Goal: Information Seeking & Learning: Learn about a topic

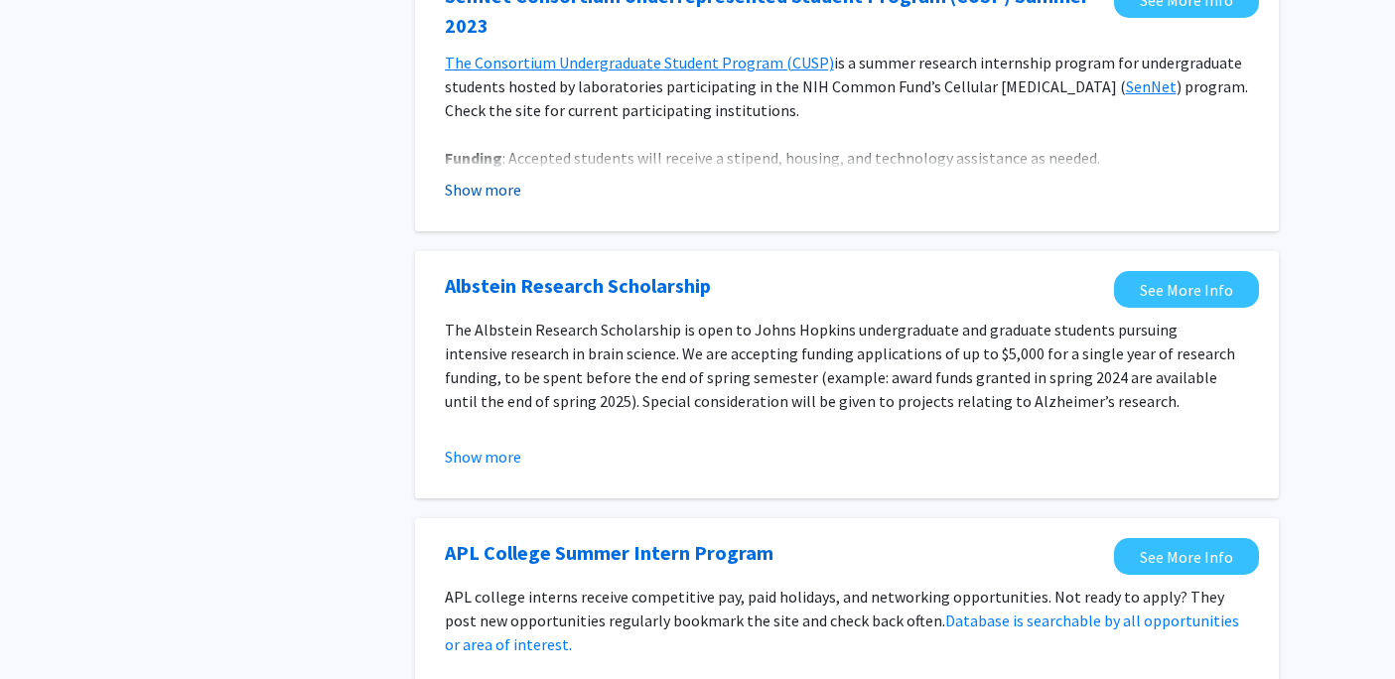
scroll to position [1036, 0]
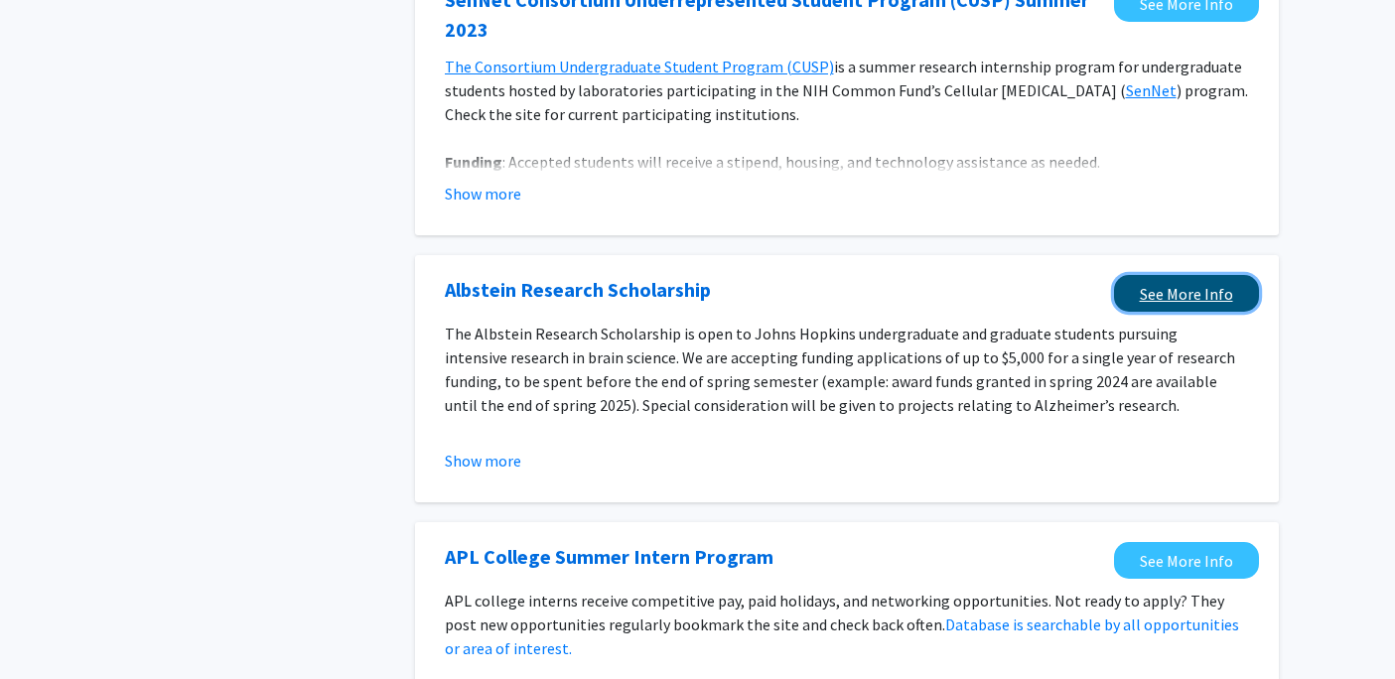
click at [1170, 287] on link "See More Info" at bounding box center [1186, 293] width 145 height 37
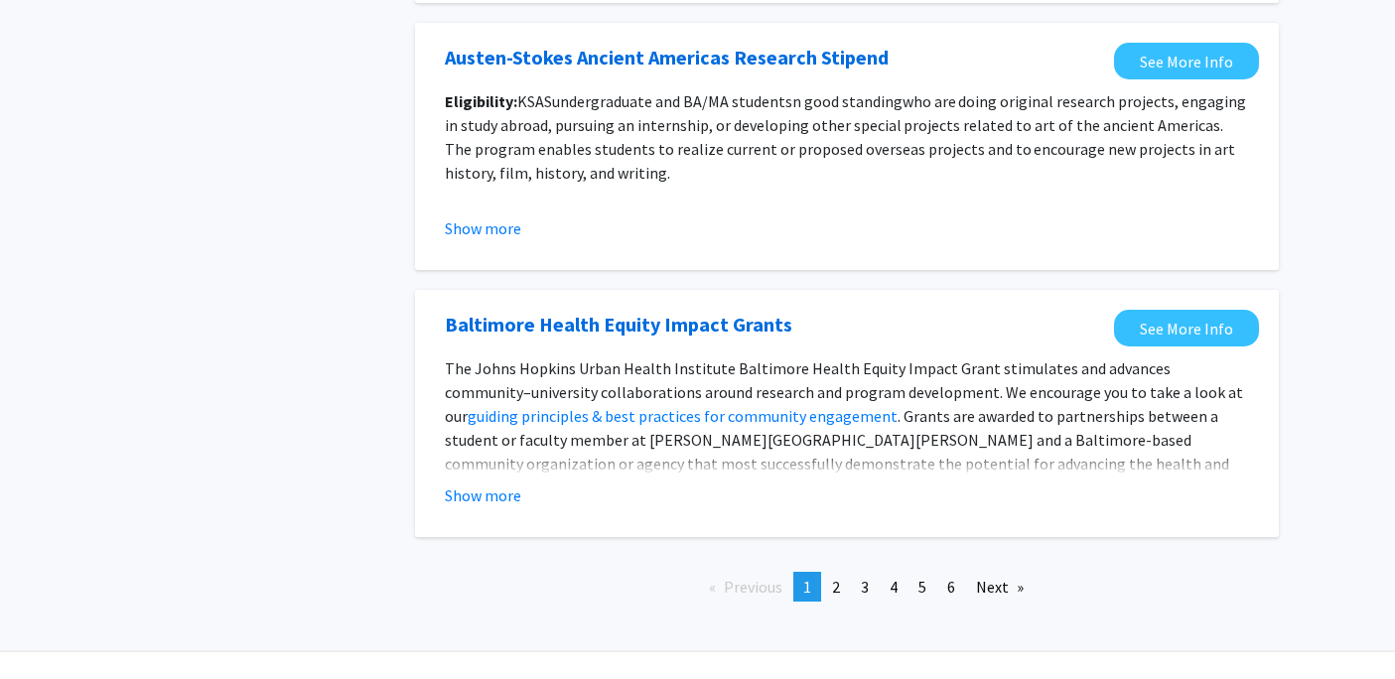
scroll to position [2262, 0]
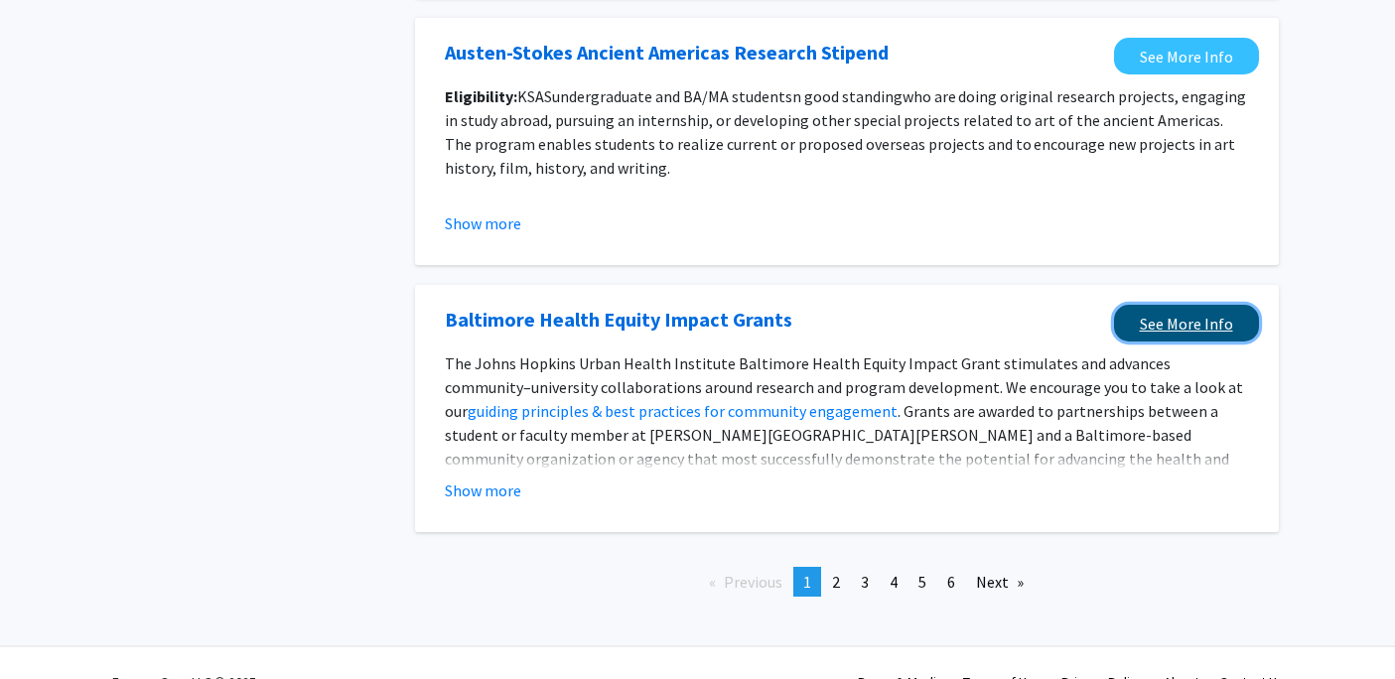
click at [1139, 319] on link "See More Info" at bounding box center [1186, 323] width 145 height 37
click at [842, 567] on link "page 2" at bounding box center [836, 582] width 28 height 30
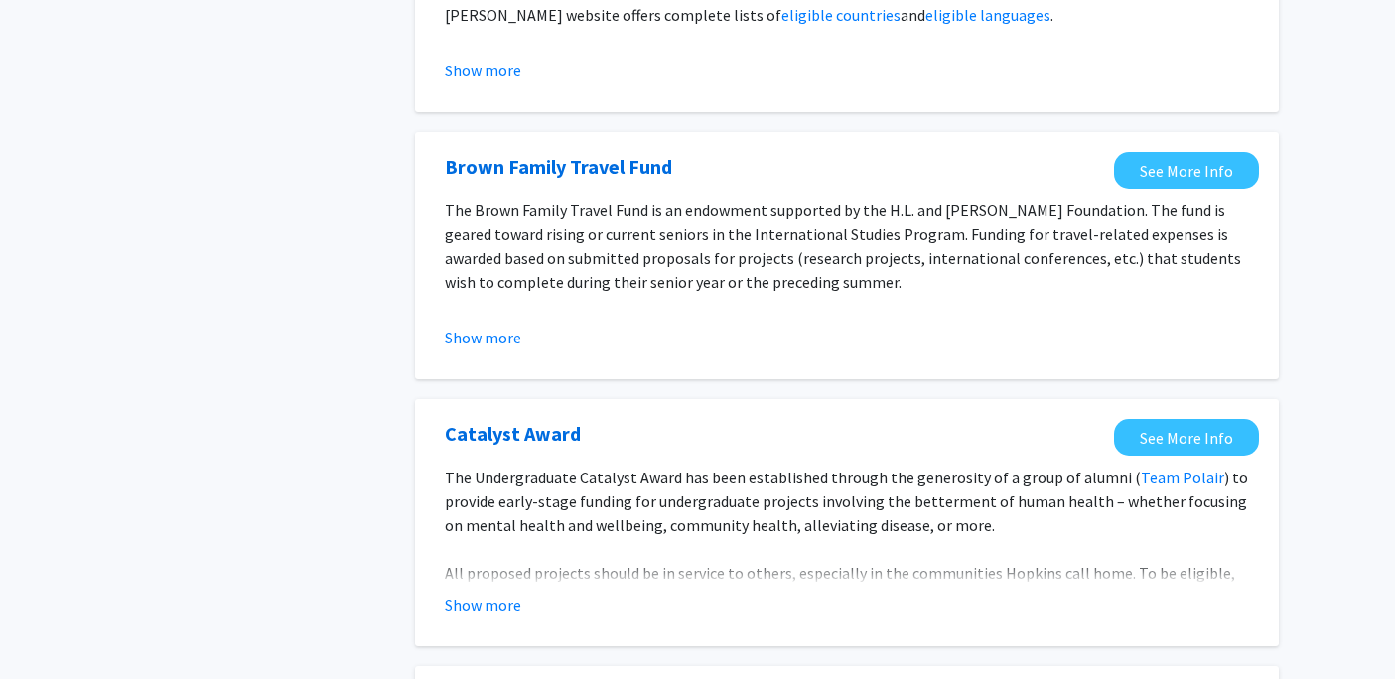
scroll to position [604, 0]
click at [510, 603] on button "Show more" at bounding box center [483, 604] width 76 height 24
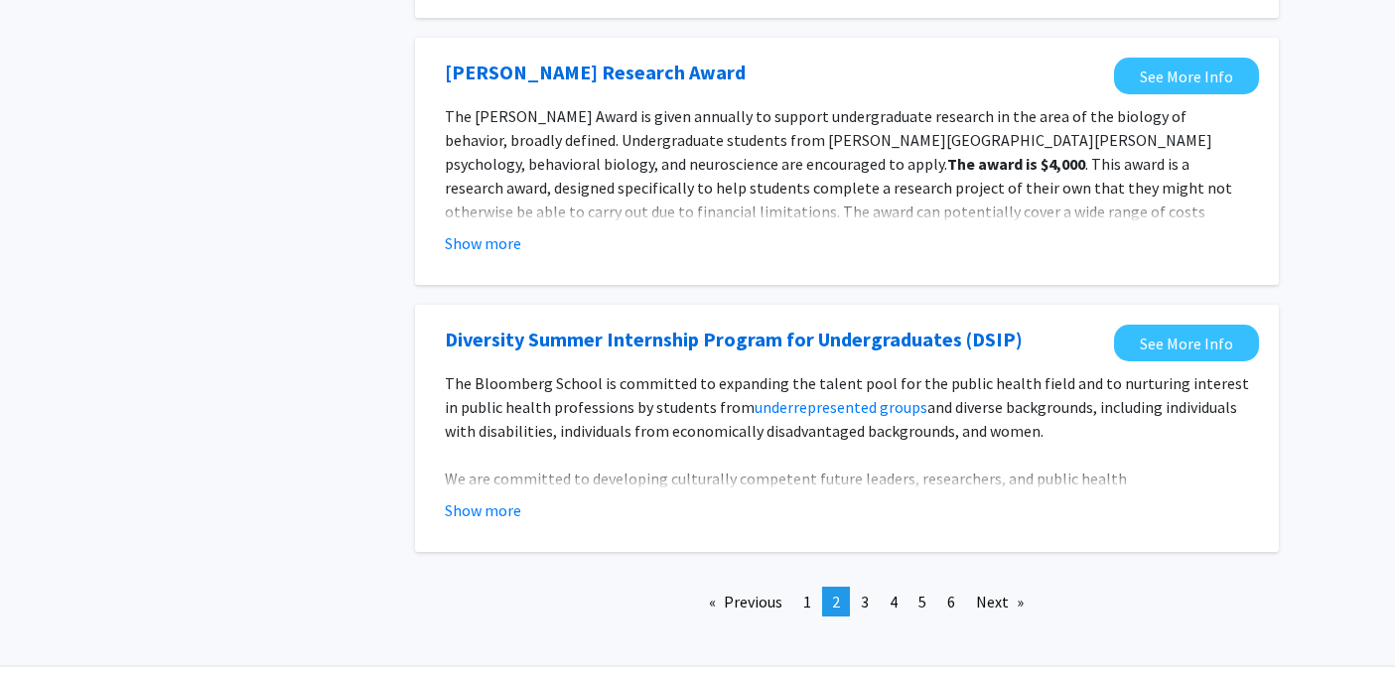
scroll to position [2612, 0]
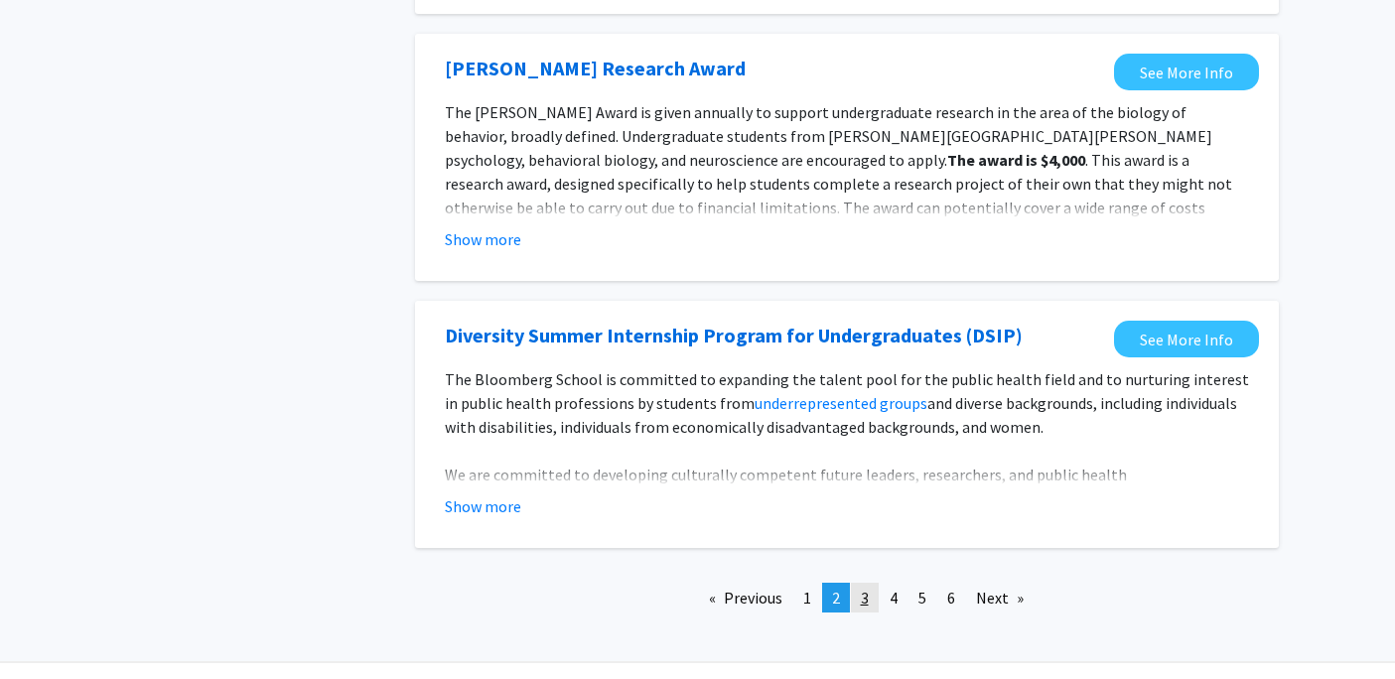
click at [861, 588] on span "3" at bounding box center [865, 598] width 8 height 20
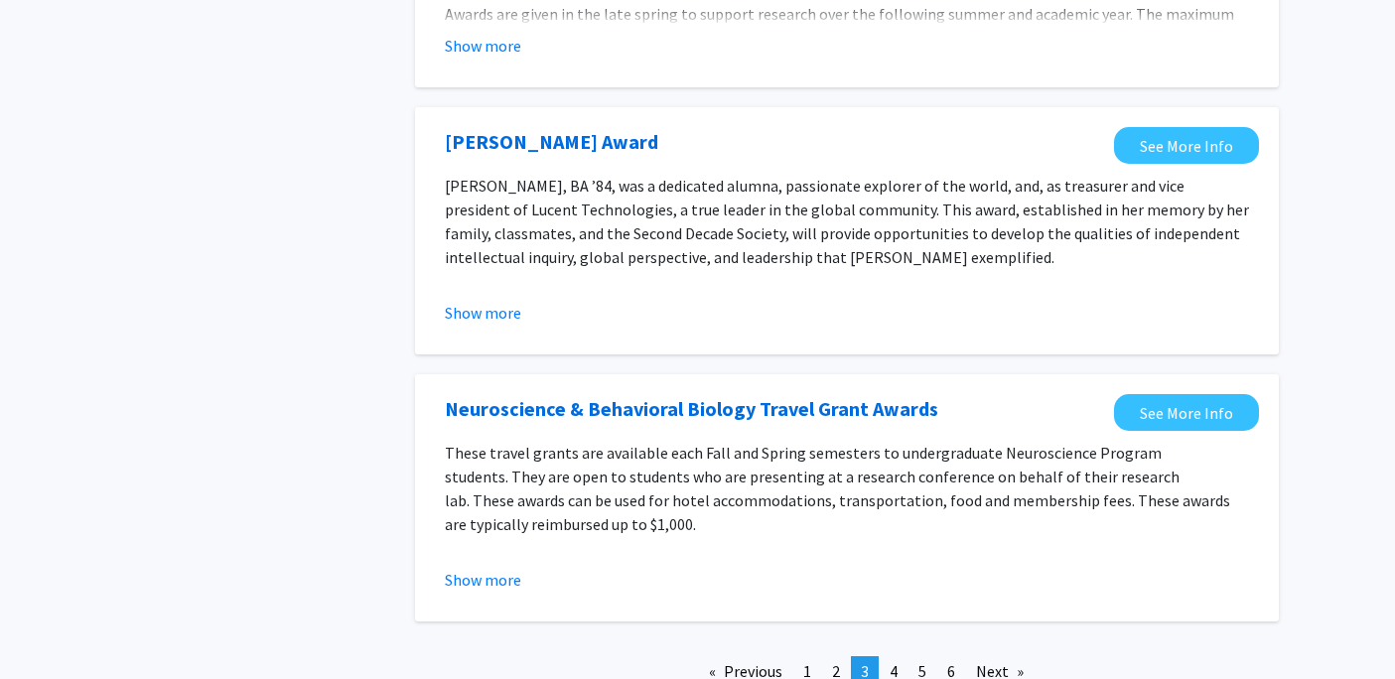
scroll to position [2223, 0]
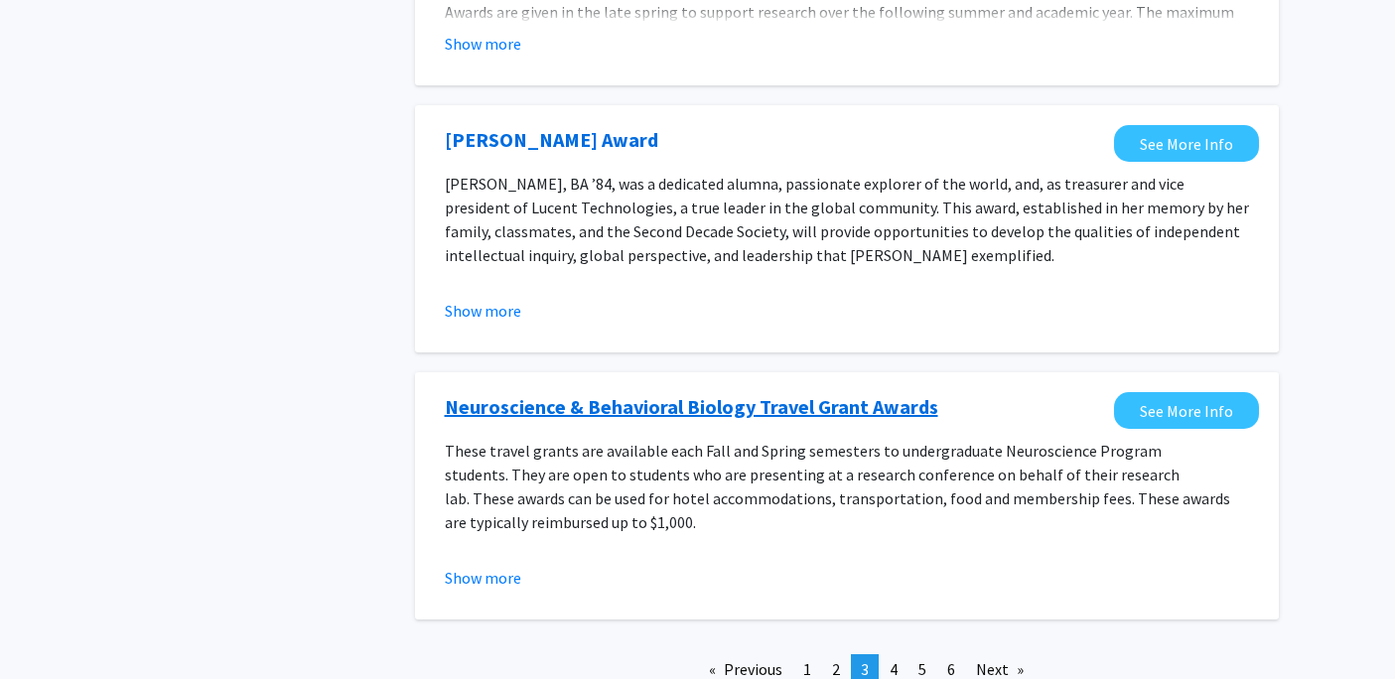
click at [888, 392] on link "Neuroscience & Behavioral Biology Travel Grant Awards" at bounding box center [691, 407] width 493 height 30
click at [890, 659] on span "4" at bounding box center [894, 669] width 8 height 20
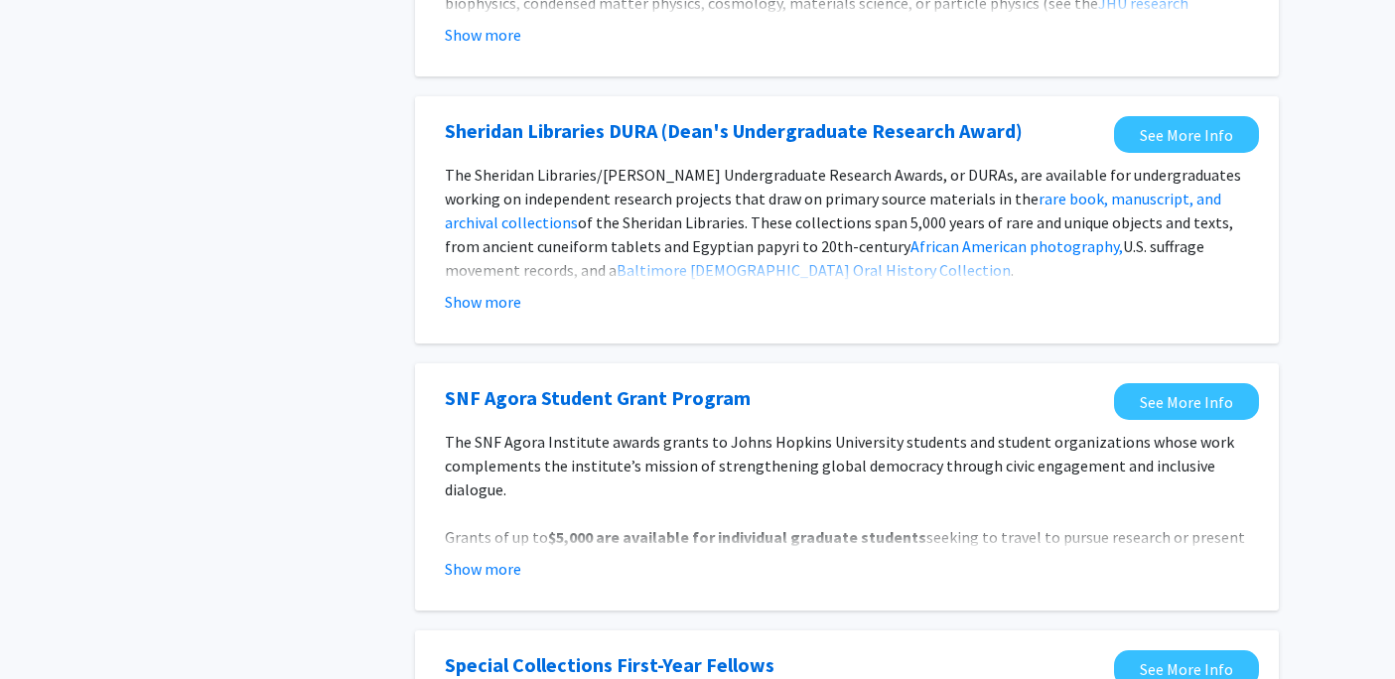
scroll to position [1703, 0]
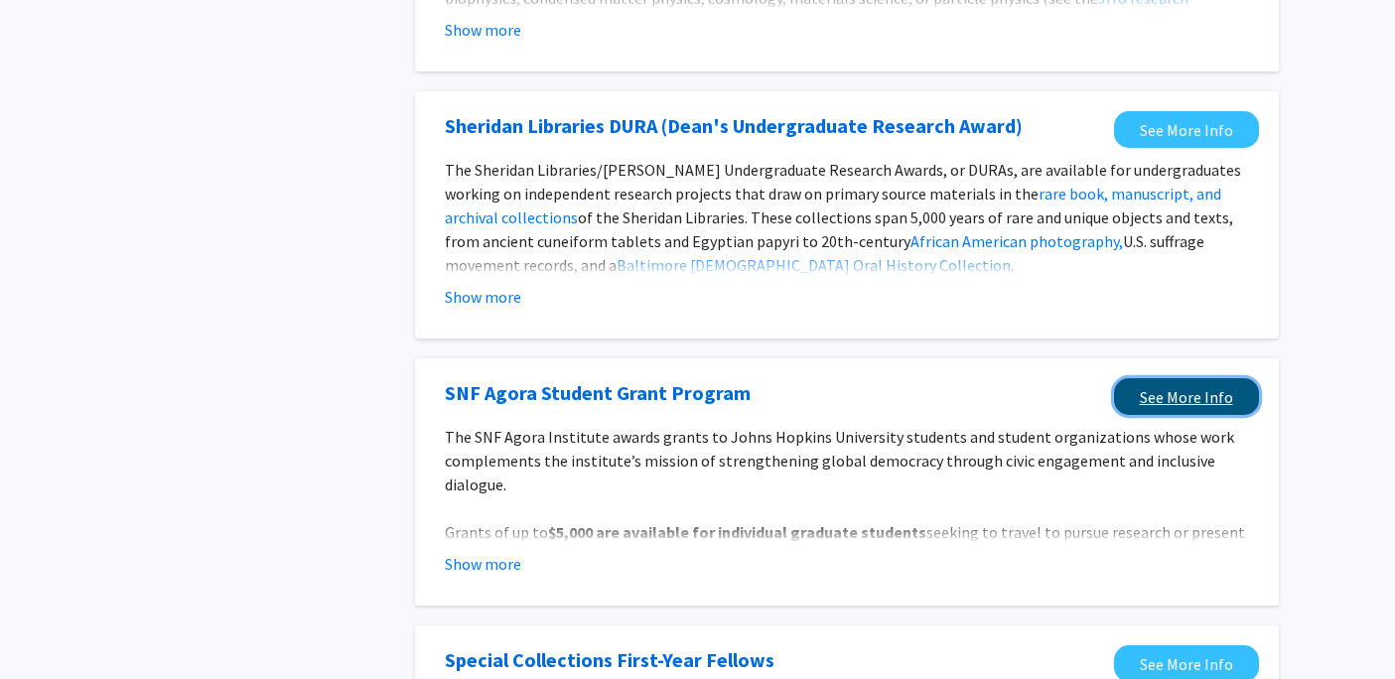
click at [1143, 379] on link "See More Info" at bounding box center [1186, 396] width 145 height 37
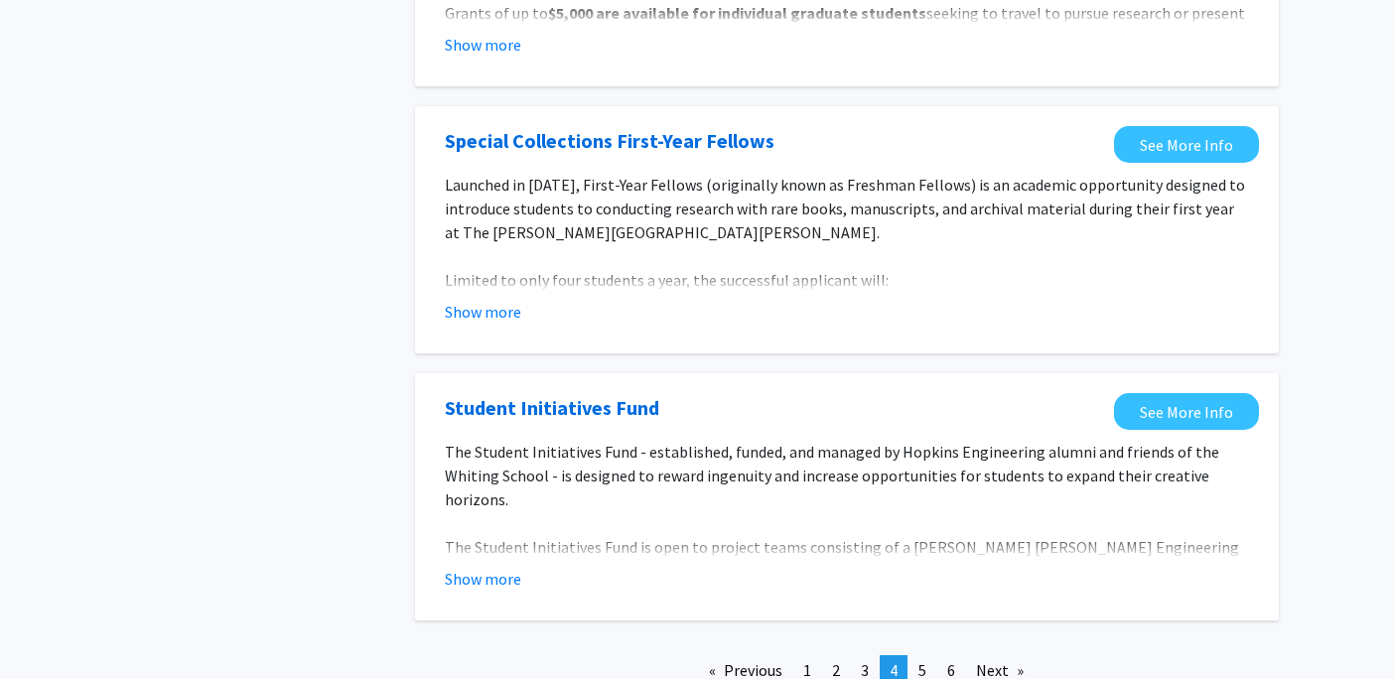
scroll to position [2218, 0]
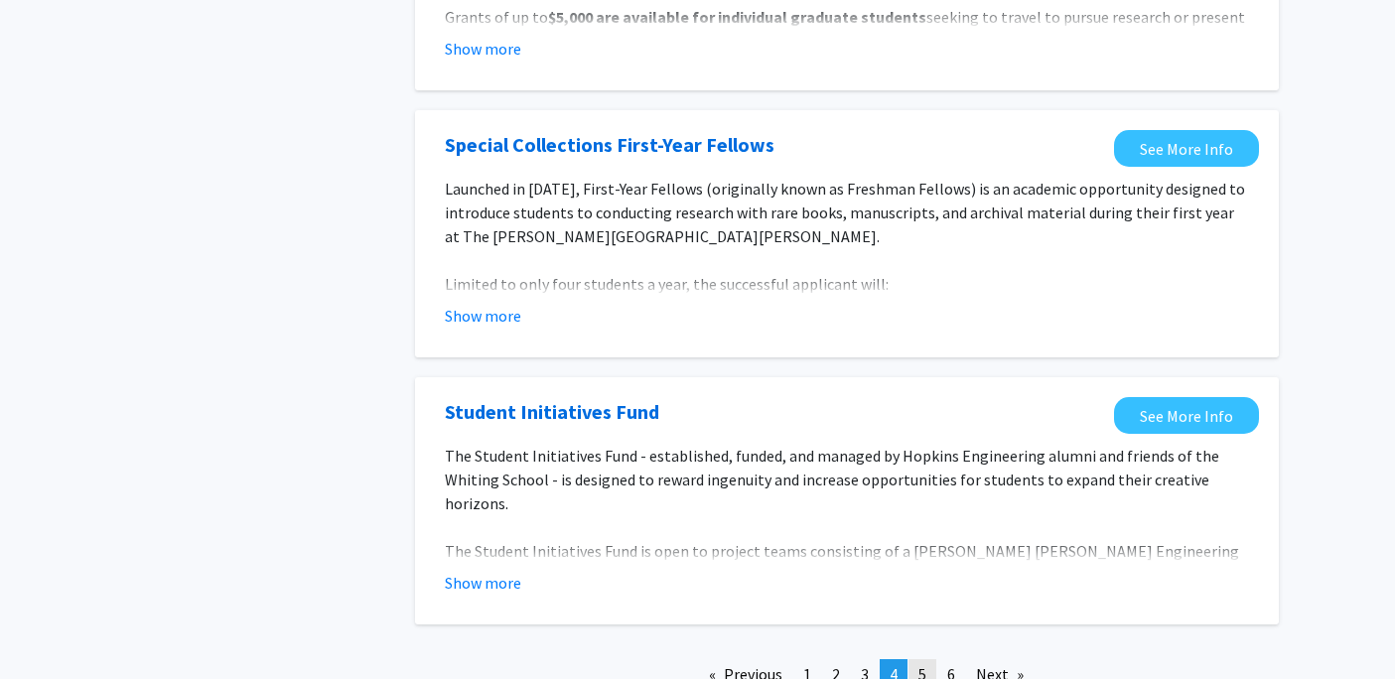
click at [922, 664] on span "5" at bounding box center [922, 674] width 8 height 20
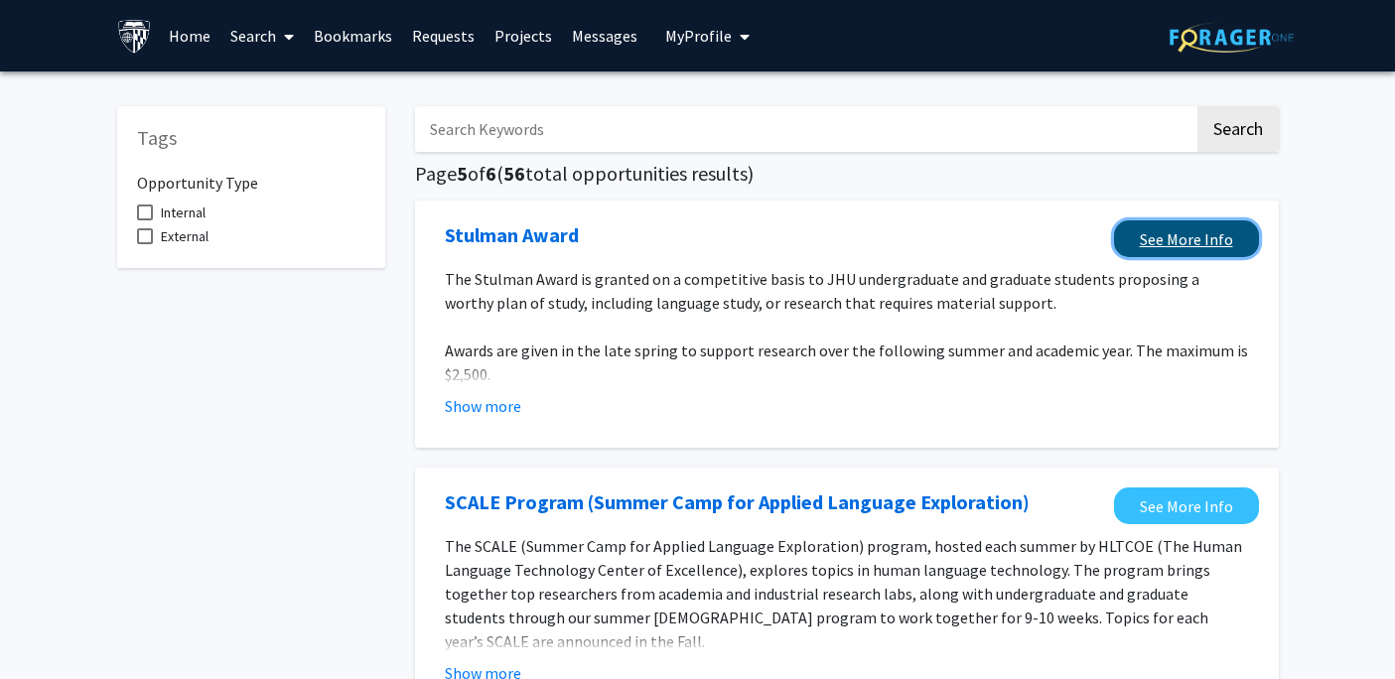
click at [1166, 246] on link "See More Info" at bounding box center [1186, 238] width 145 height 37
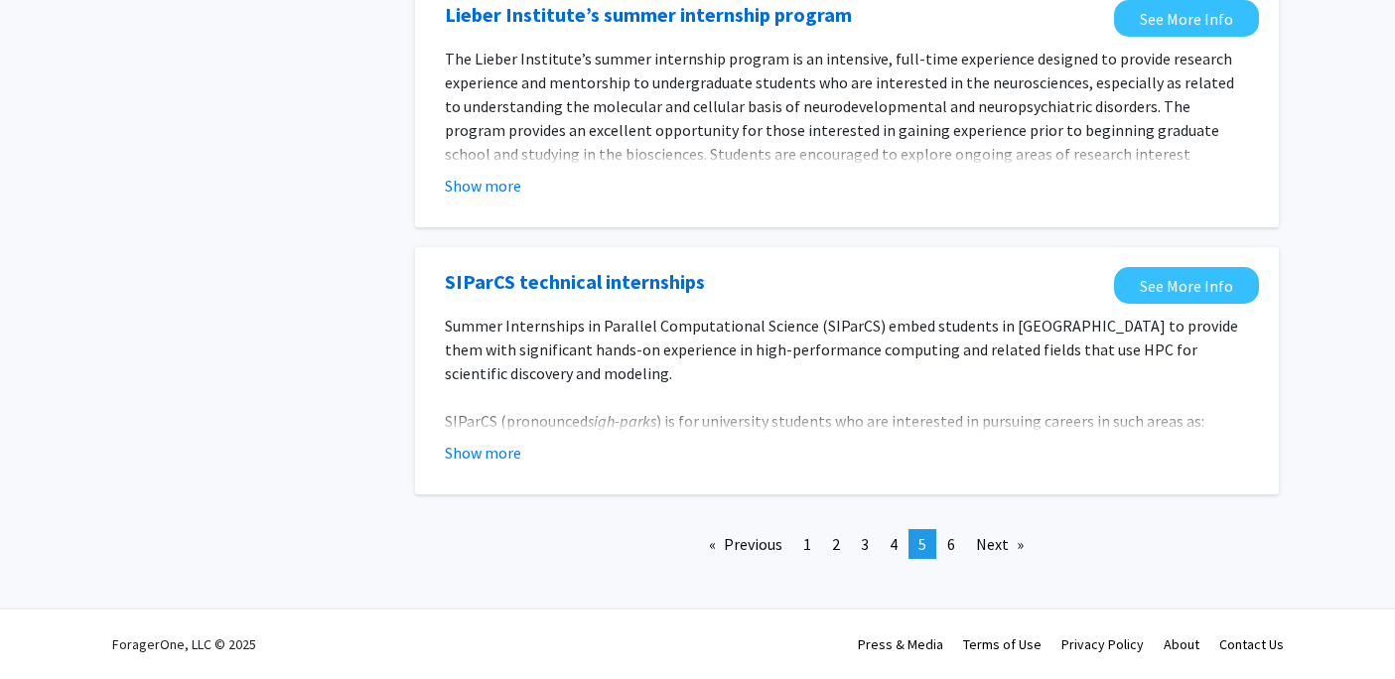
scroll to position [2298, 0]
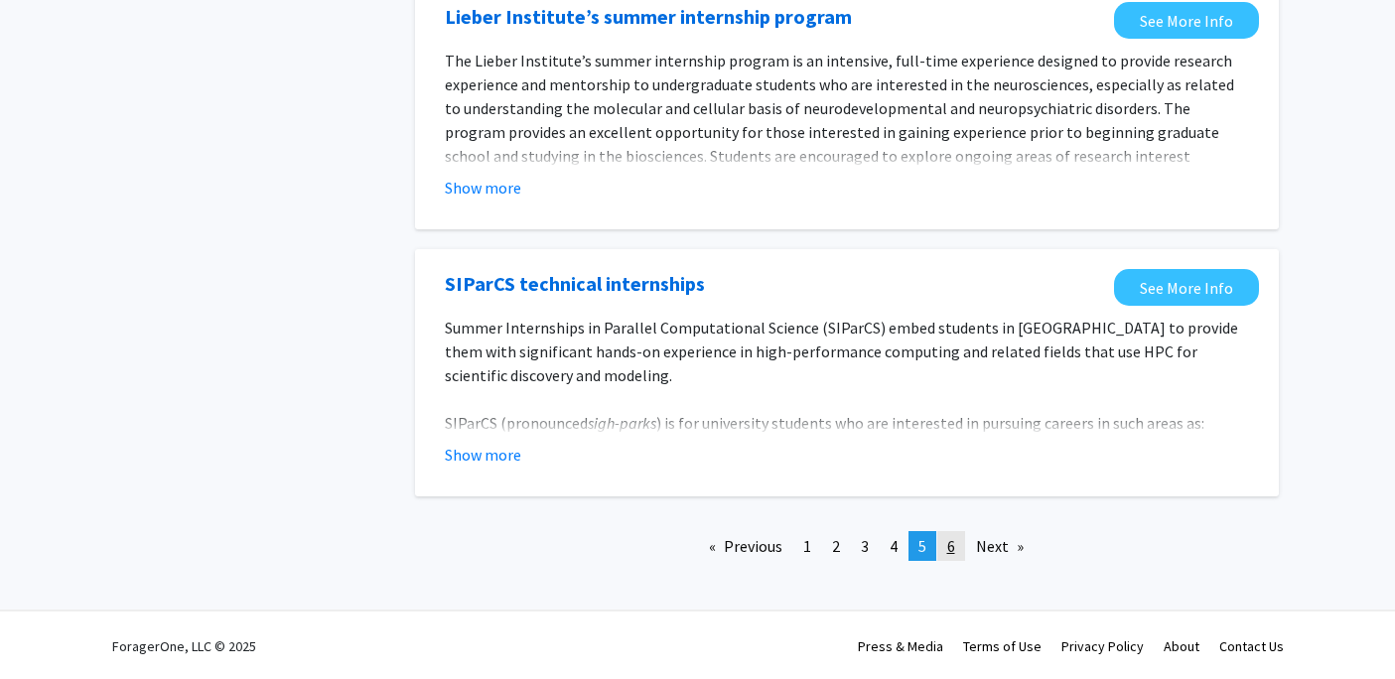
click at [952, 545] on span "6" at bounding box center [951, 546] width 8 height 20
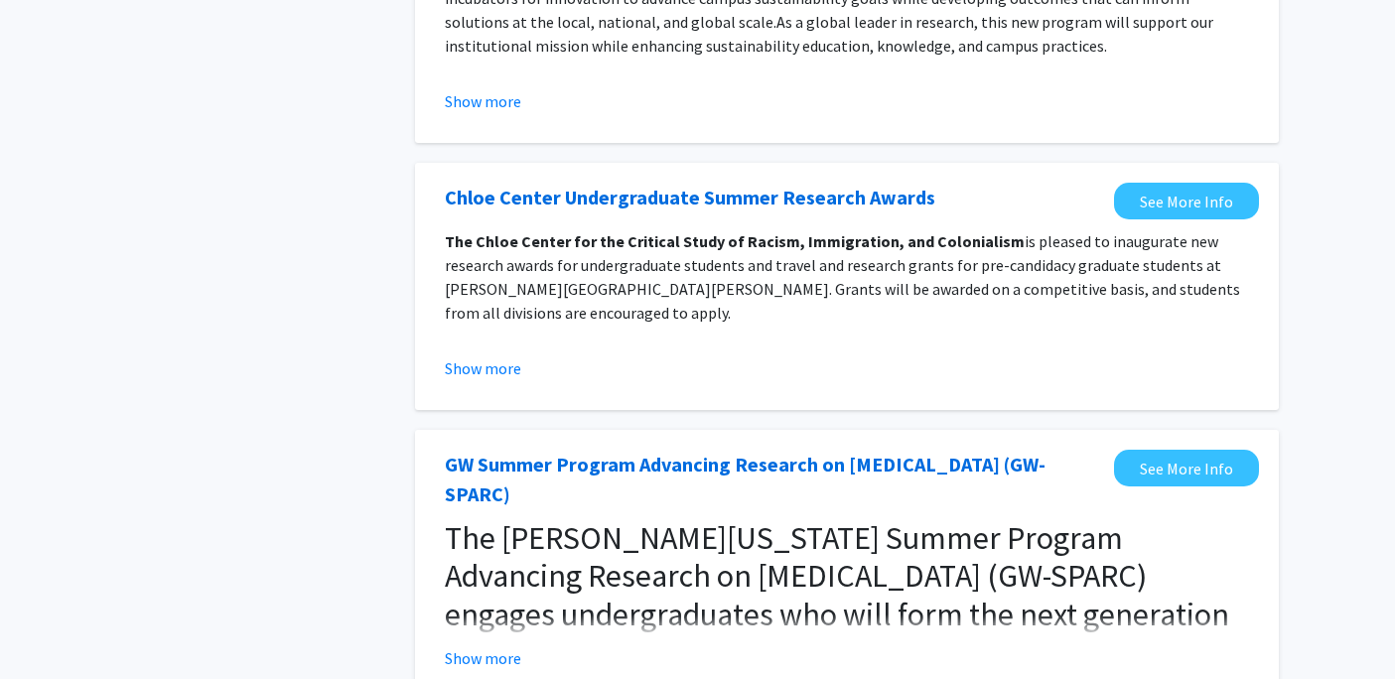
scroll to position [1289, 0]
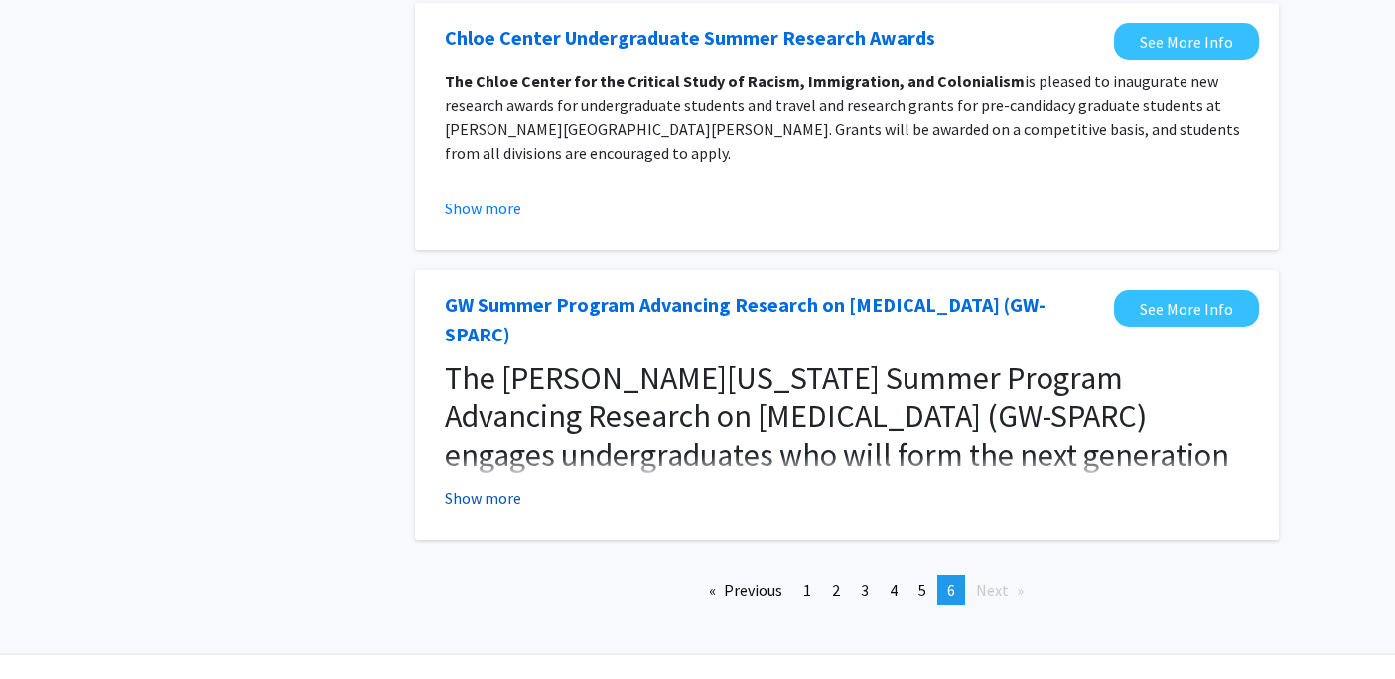
click at [514, 486] on button "Show more" at bounding box center [483, 498] width 76 height 24
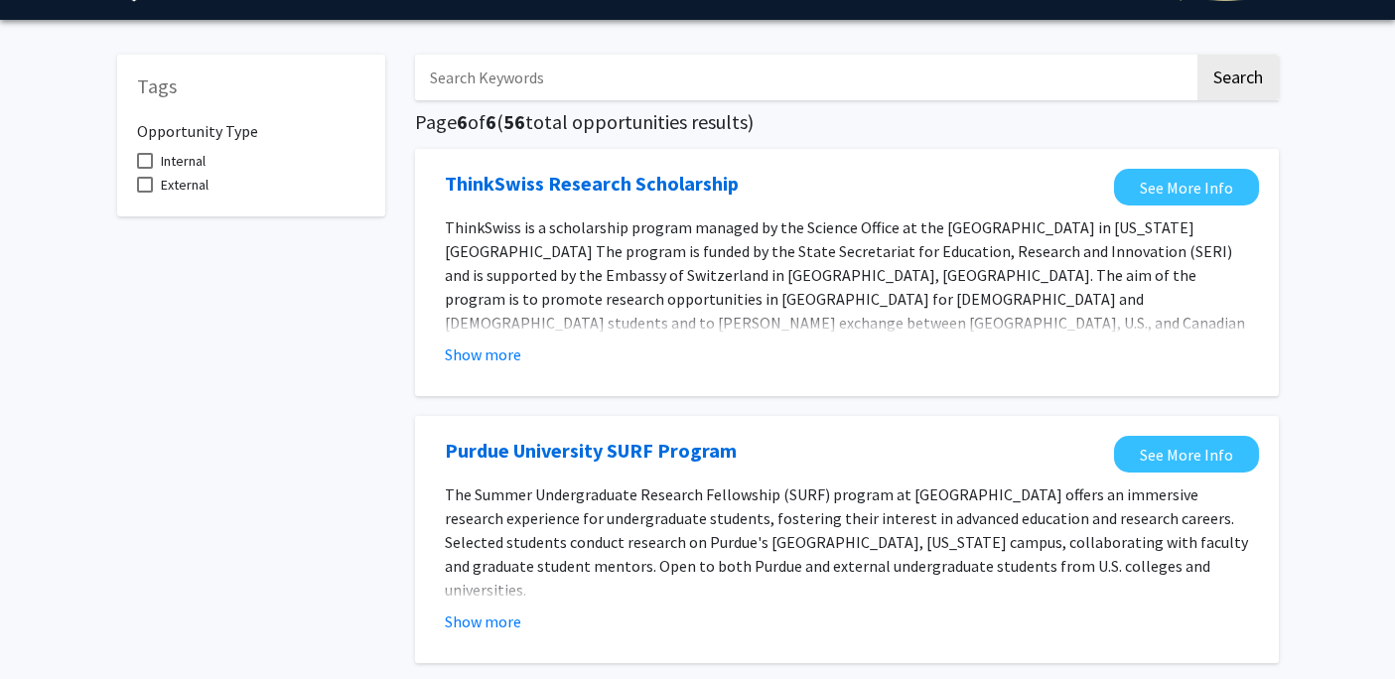
scroll to position [0, 0]
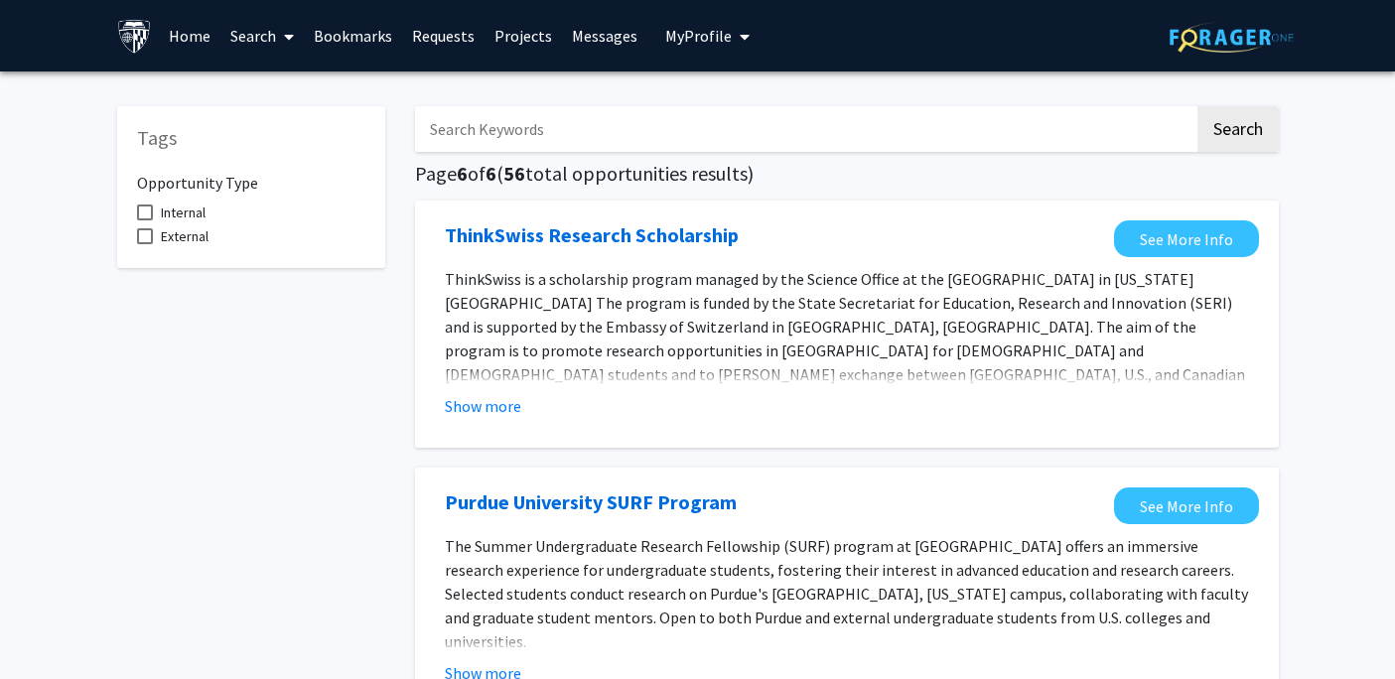
click at [176, 45] on link "Home" at bounding box center [190, 35] width 62 height 69
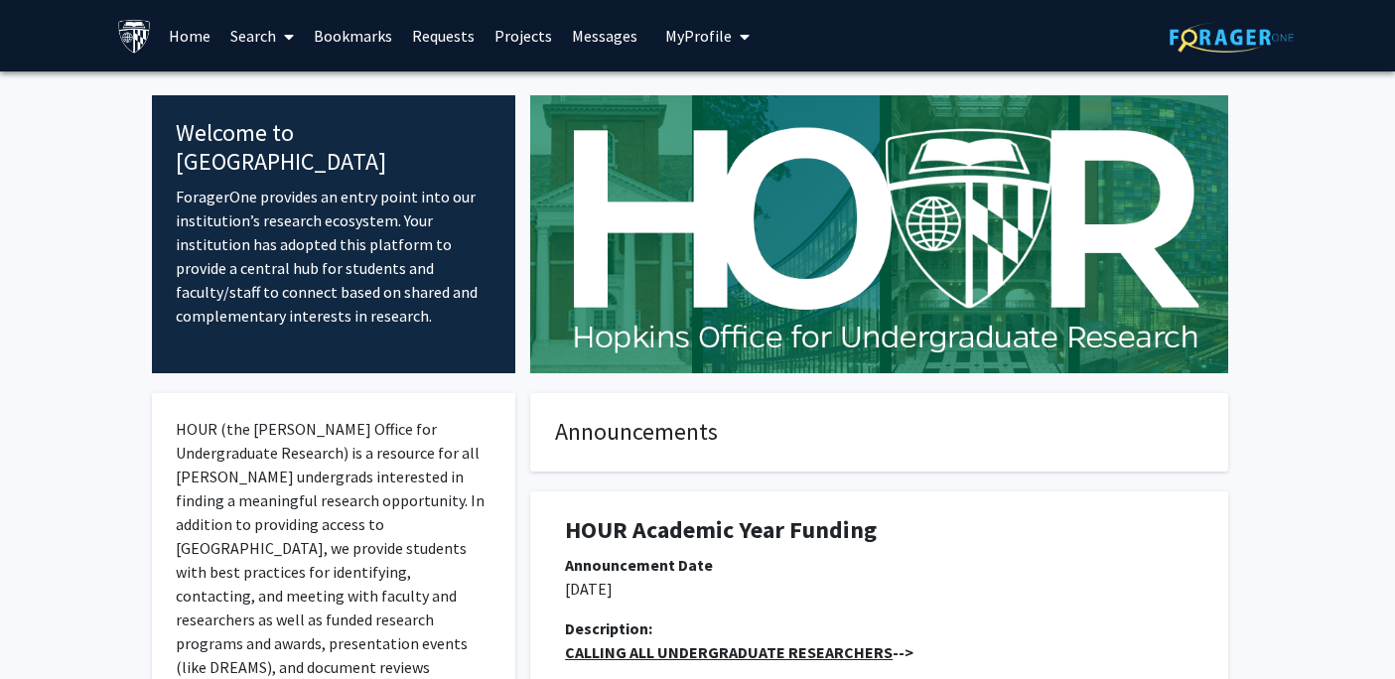
click at [508, 33] on link "Projects" at bounding box center [522, 35] width 77 height 69
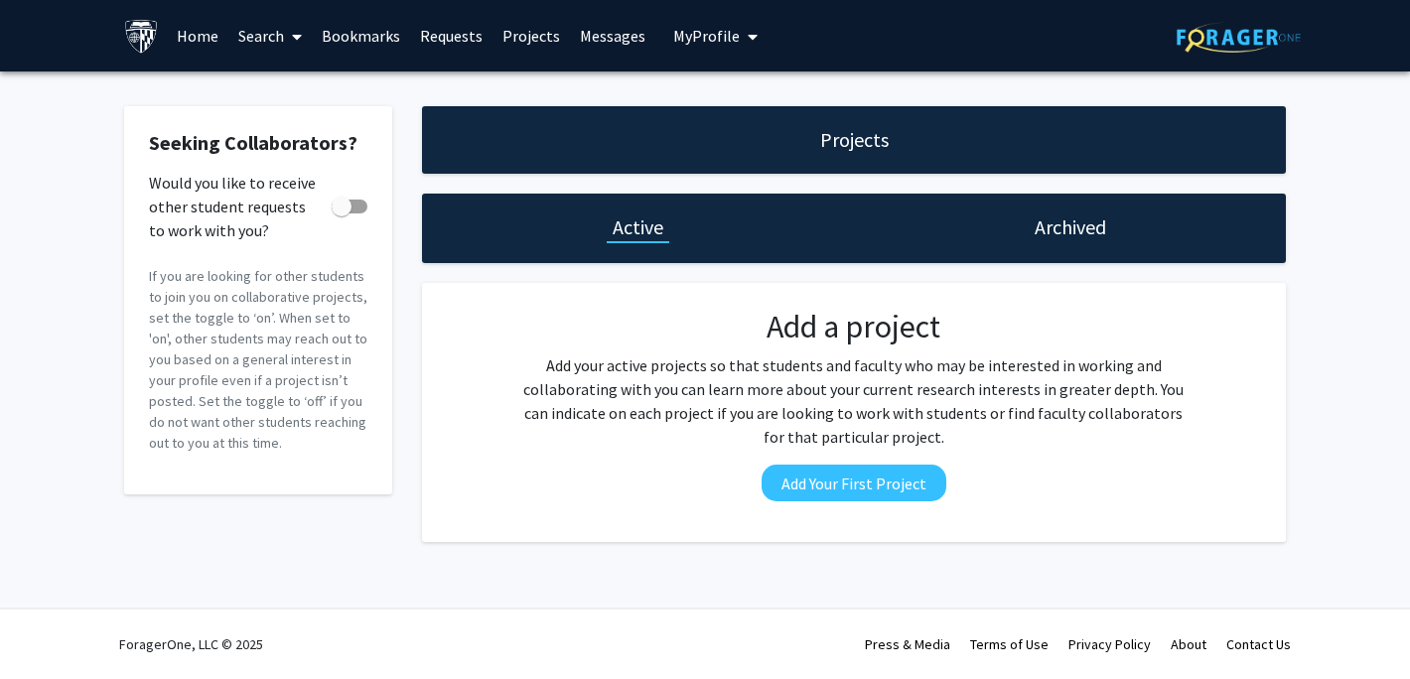
click at [203, 33] on link "Home" at bounding box center [198, 35] width 62 height 69
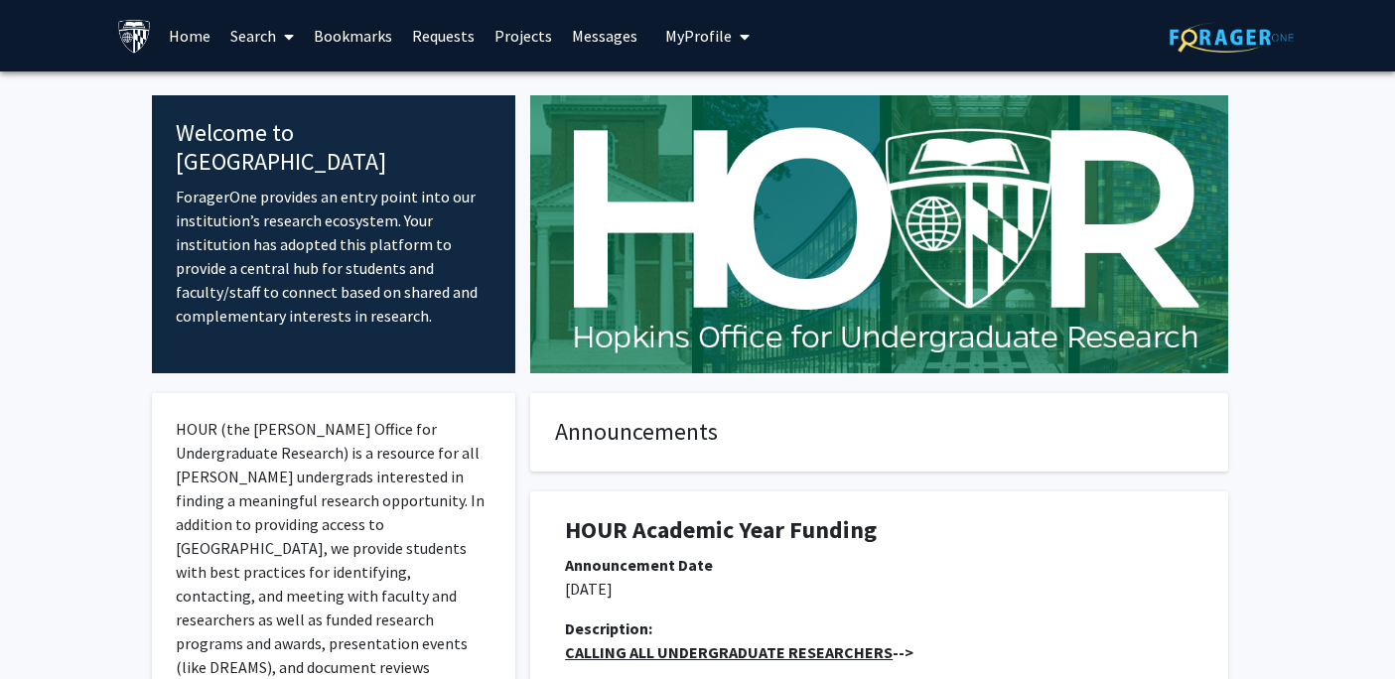
click at [265, 35] on link "Search" at bounding box center [261, 35] width 83 height 69
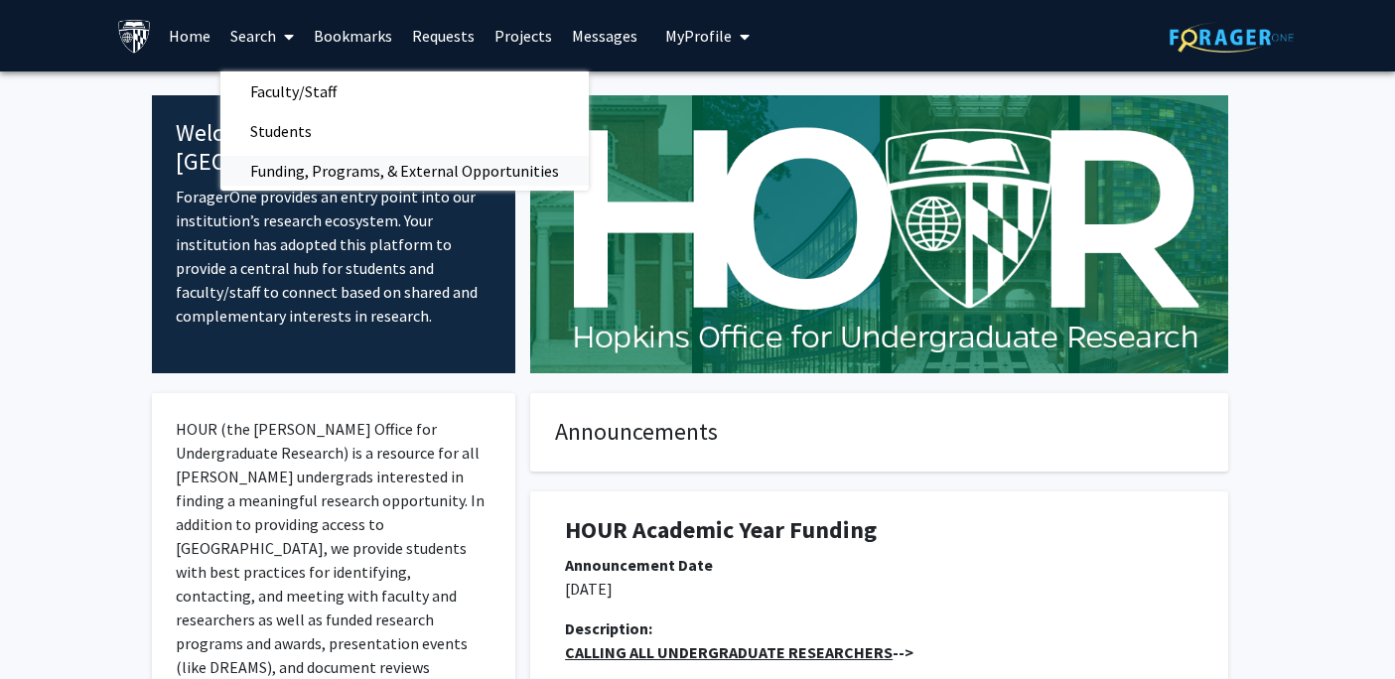
click at [310, 161] on span "Funding, Programs, & External Opportunities" at bounding box center [404, 171] width 368 height 40
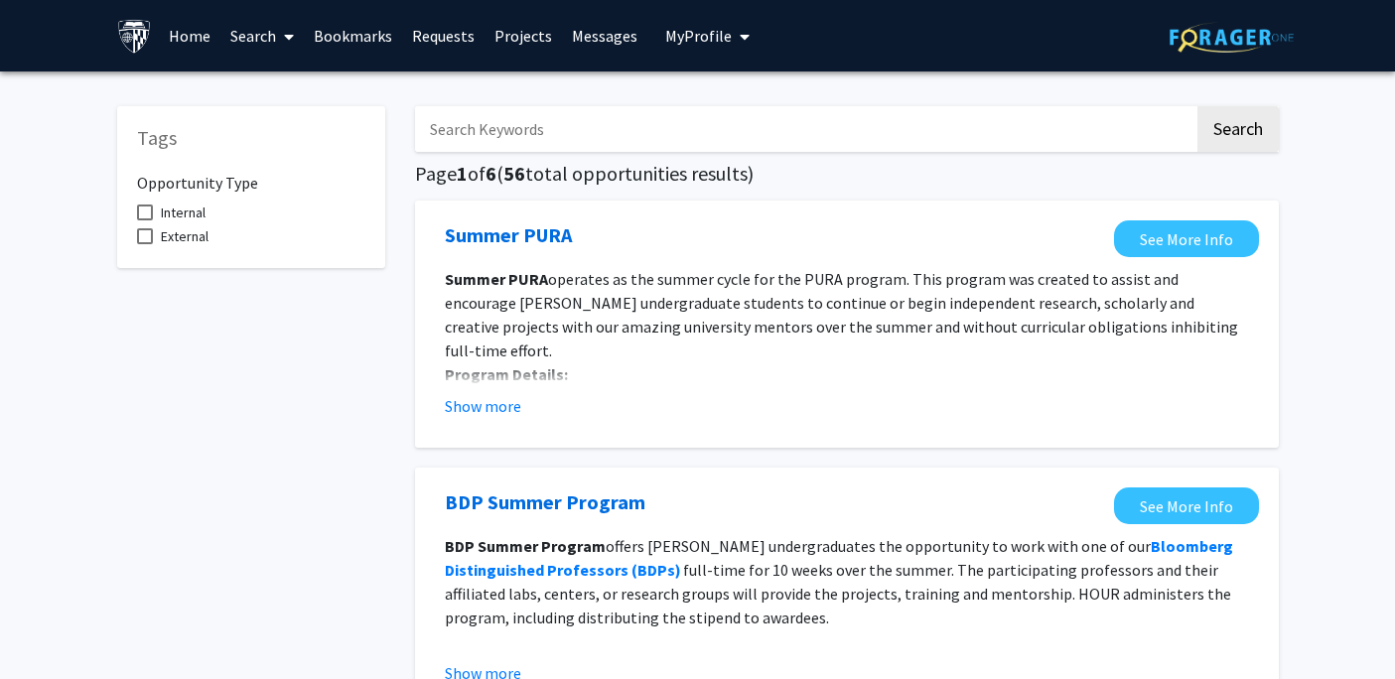
click at [276, 40] on link "Search" at bounding box center [261, 35] width 83 height 69
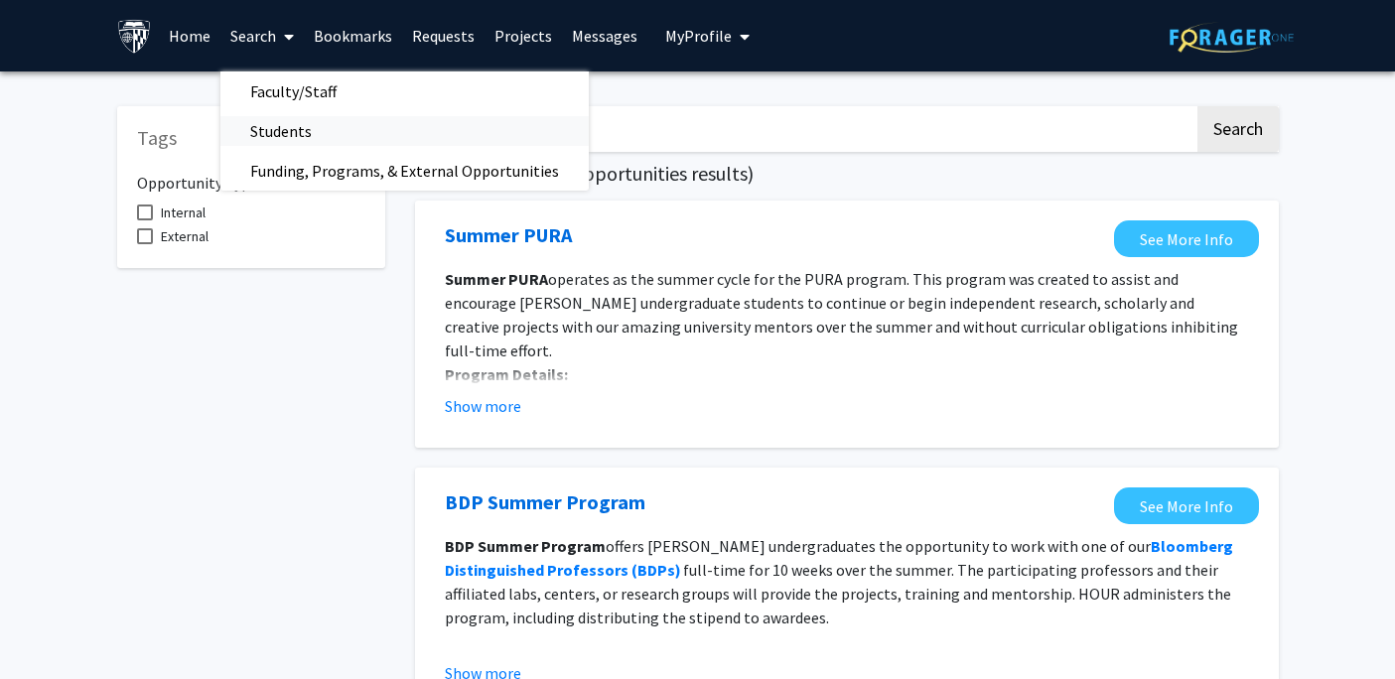
click at [278, 124] on span "Students" at bounding box center [280, 131] width 121 height 40
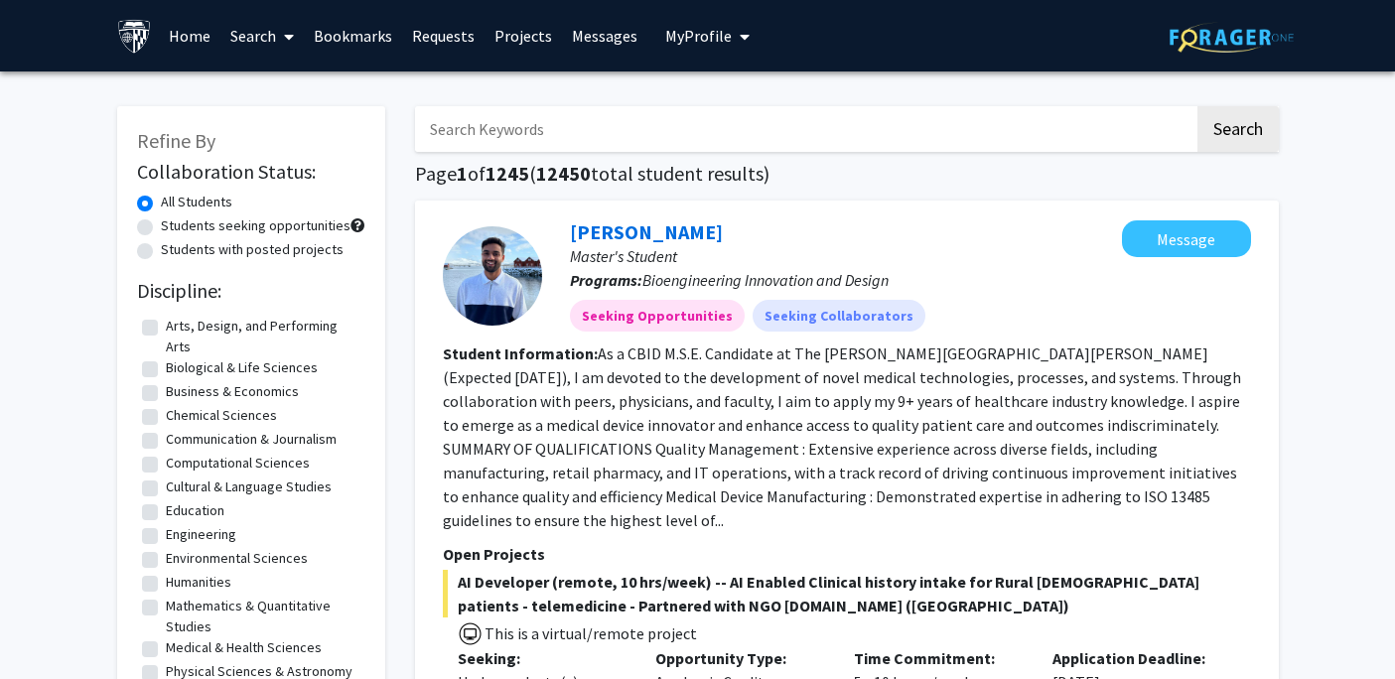
click at [277, 42] on span at bounding box center [285, 36] width 18 height 69
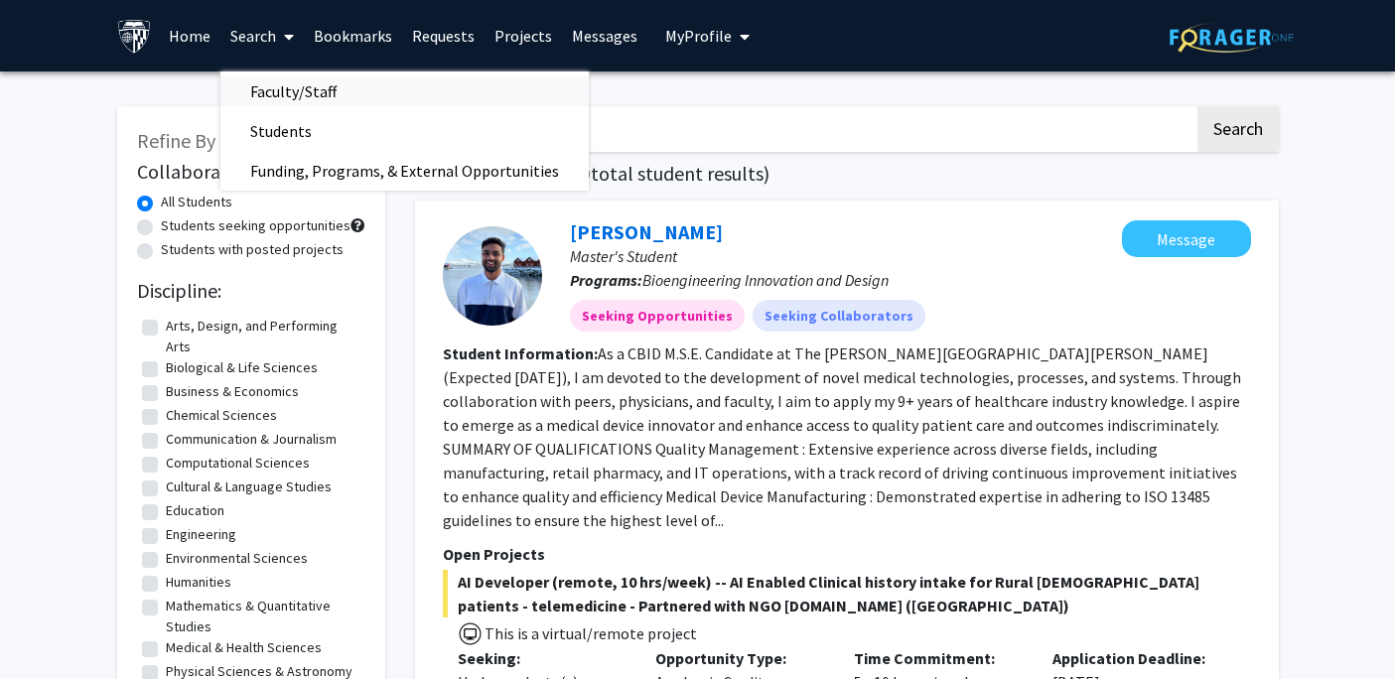
click at [289, 87] on span "Faculty/Staff" at bounding box center [293, 91] width 146 height 40
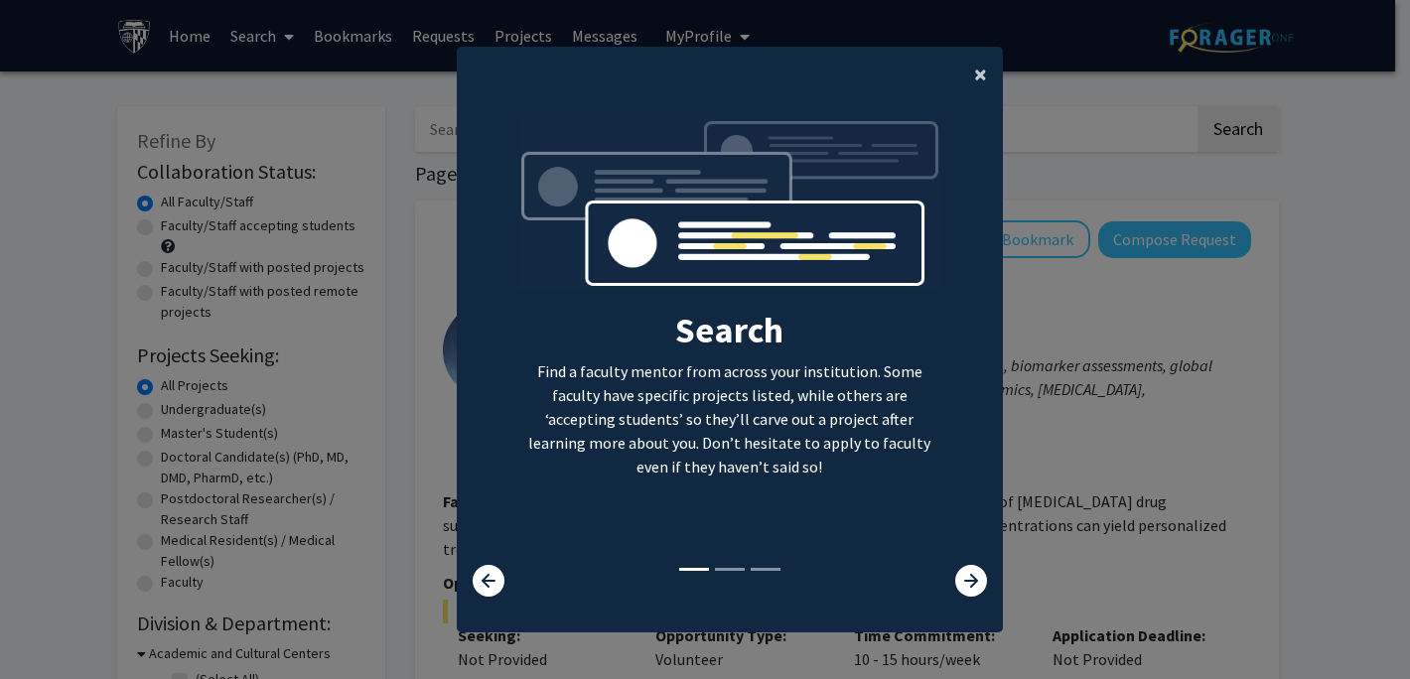
click at [974, 72] on span "×" at bounding box center [980, 74] width 13 height 31
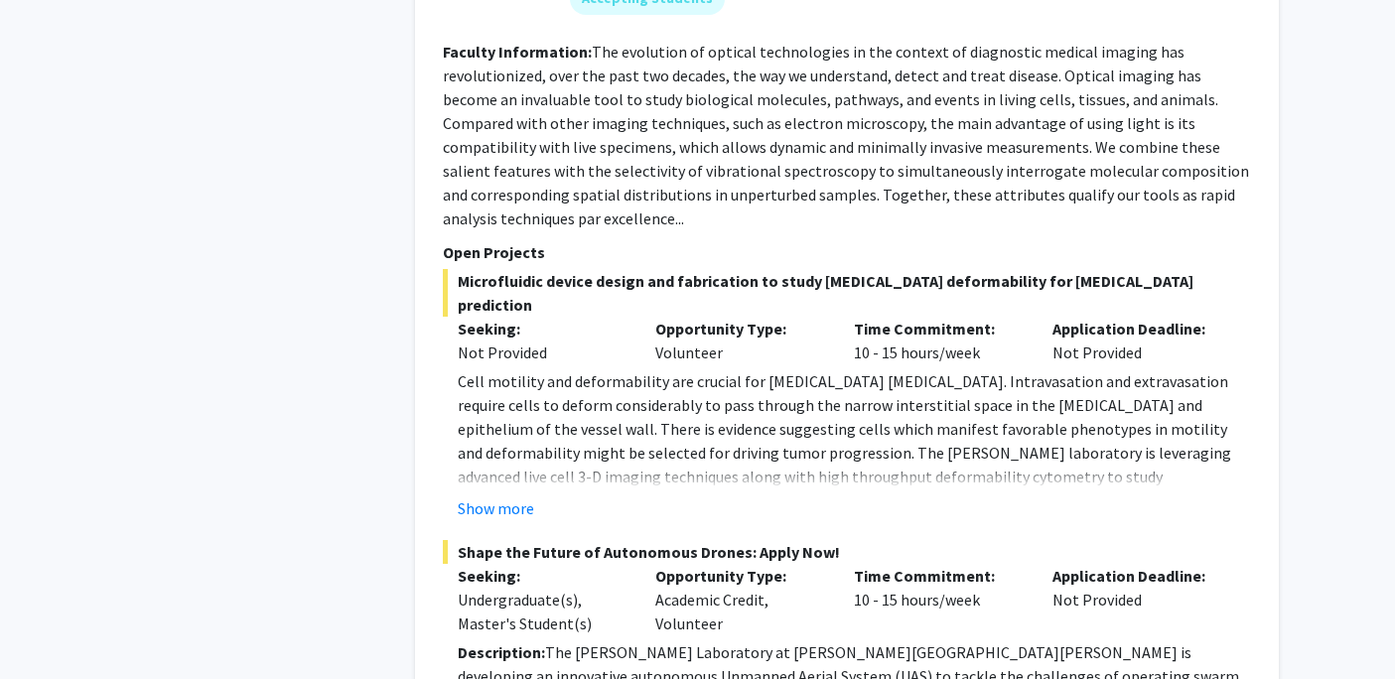
scroll to position [9627, 0]
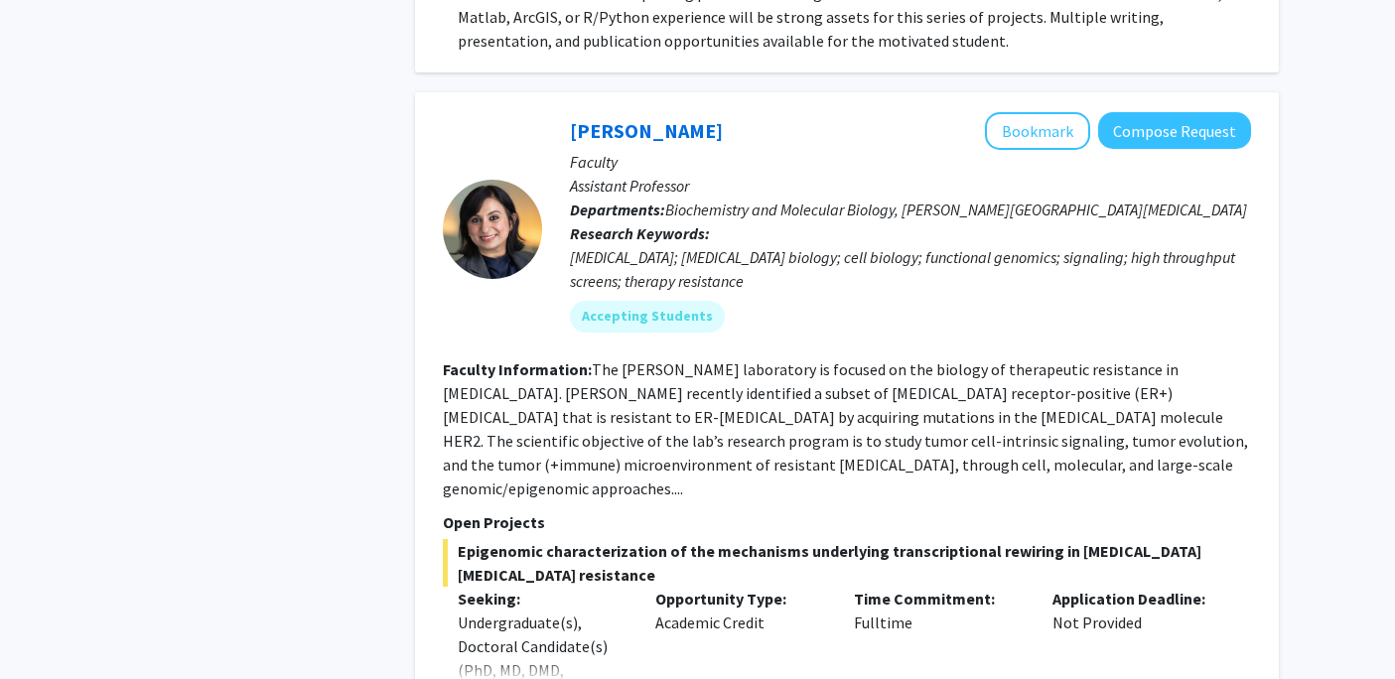
scroll to position [7250, 0]
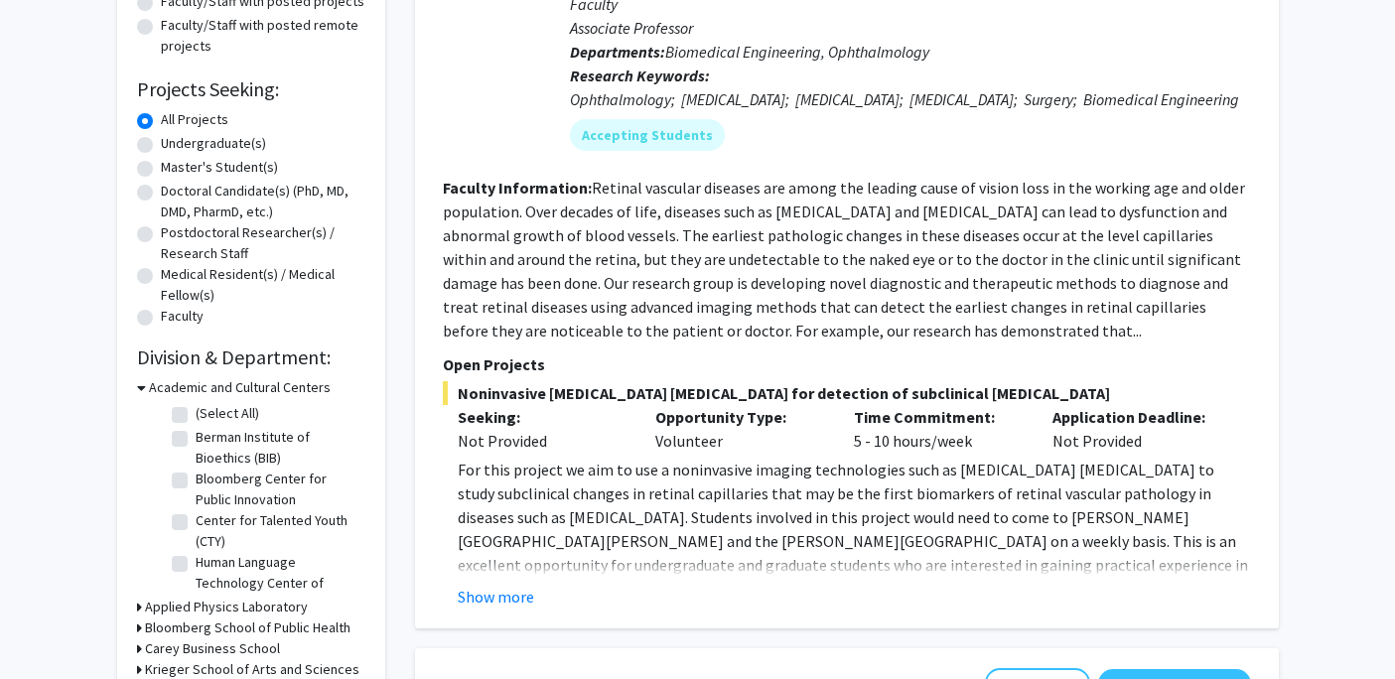
scroll to position [274, 0]
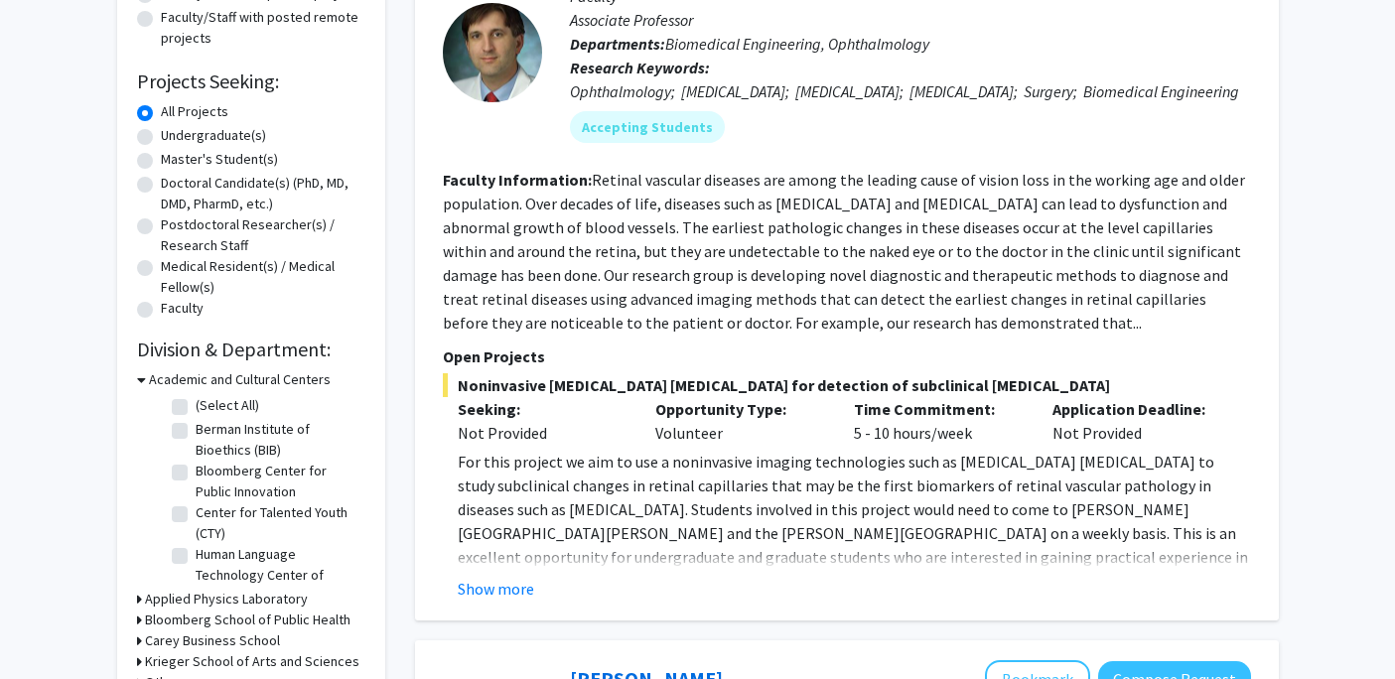
click at [243, 162] on label "Master's Student(s)" at bounding box center [219, 159] width 117 height 21
click at [174, 162] on input "Master's Student(s)" at bounding box center [167, 155] width 13 height 13
radio input "true"
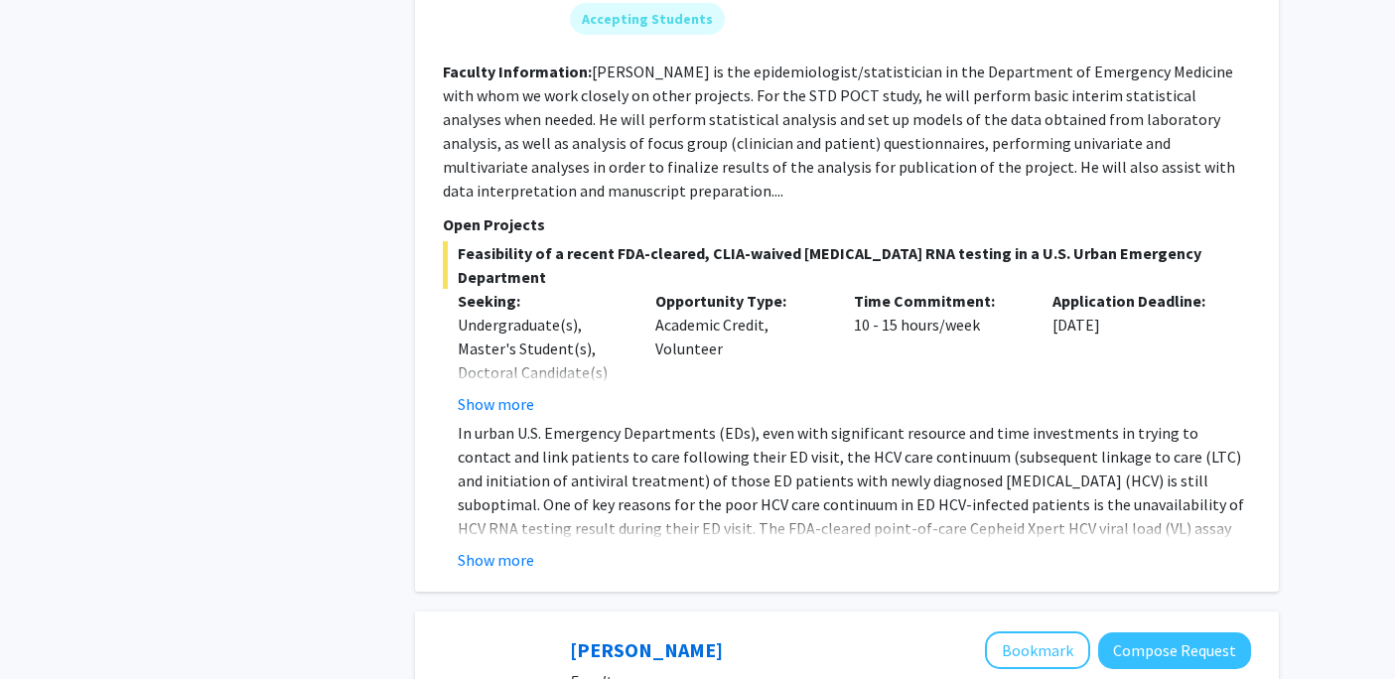
scroll to position [1543, 0]
click at [506, 391] on button "Show more" at bounding box center [496, 403] width 76 height 24
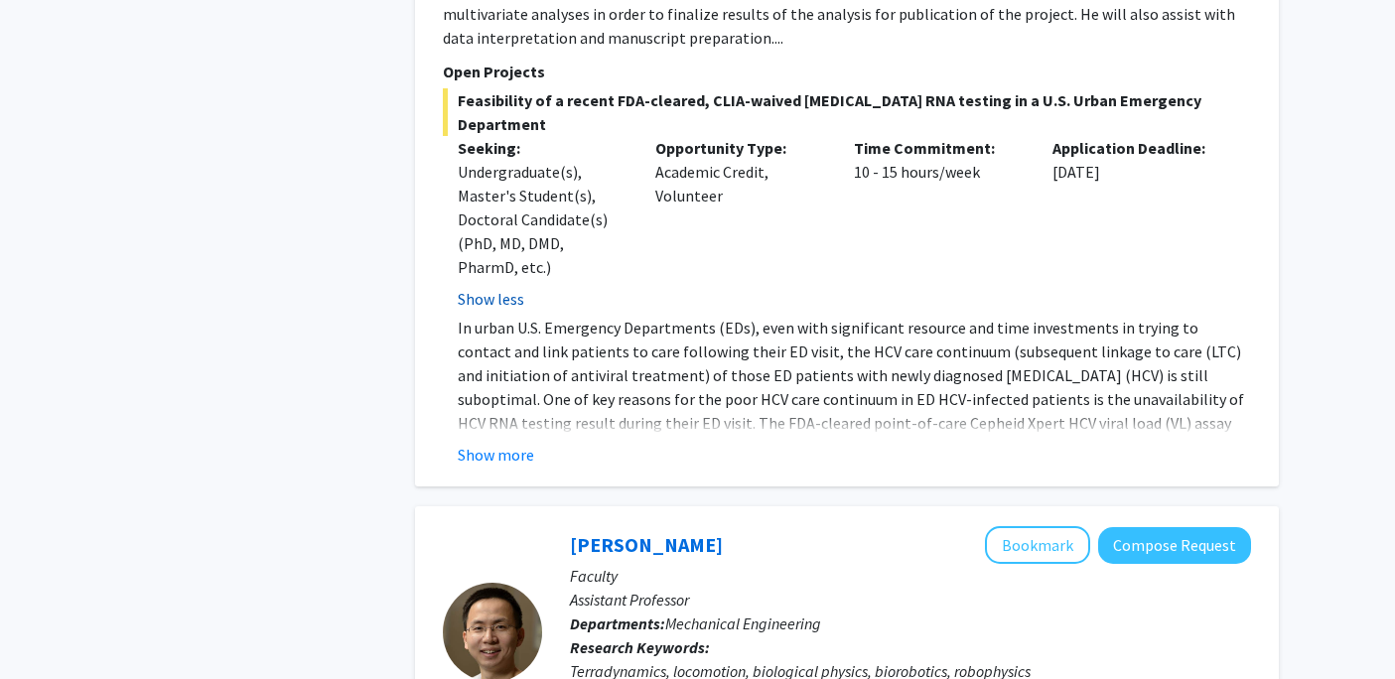
scroll to position [1707, 0]
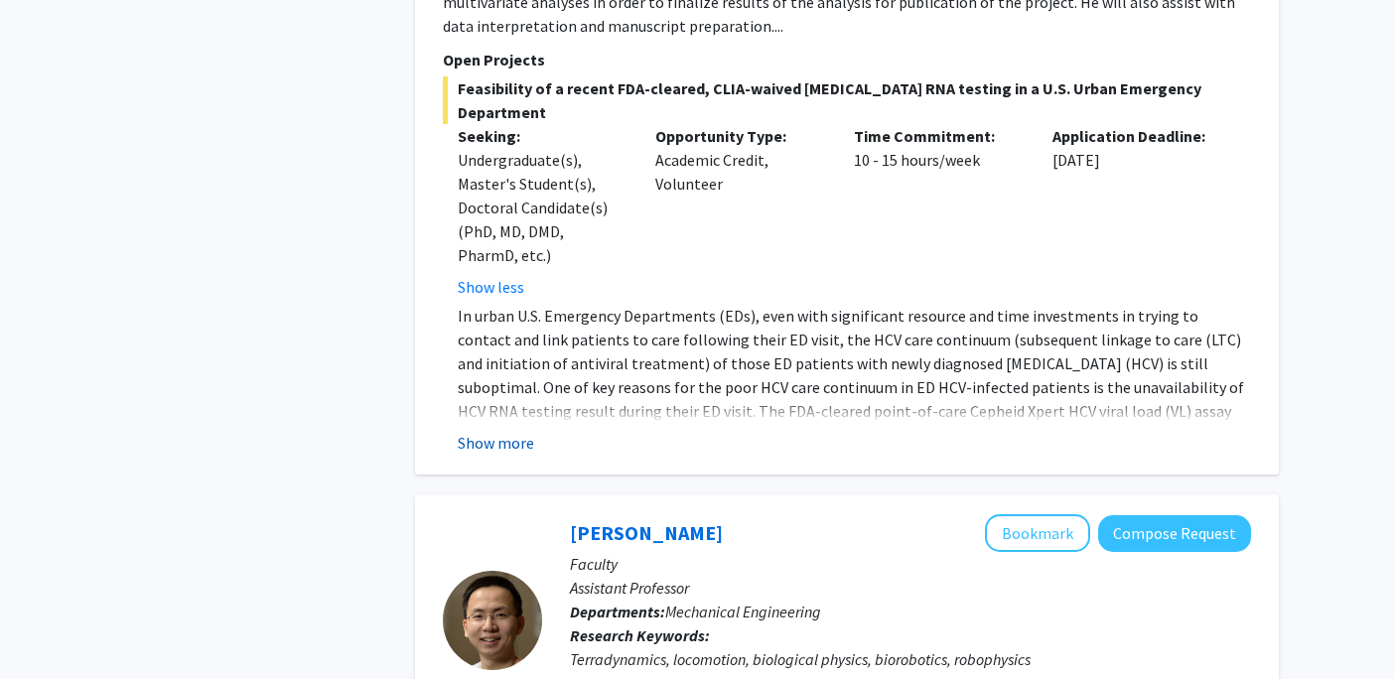
click at [498, 431] on button "Show more" at bounding box center [496, 443] width 76 height 24
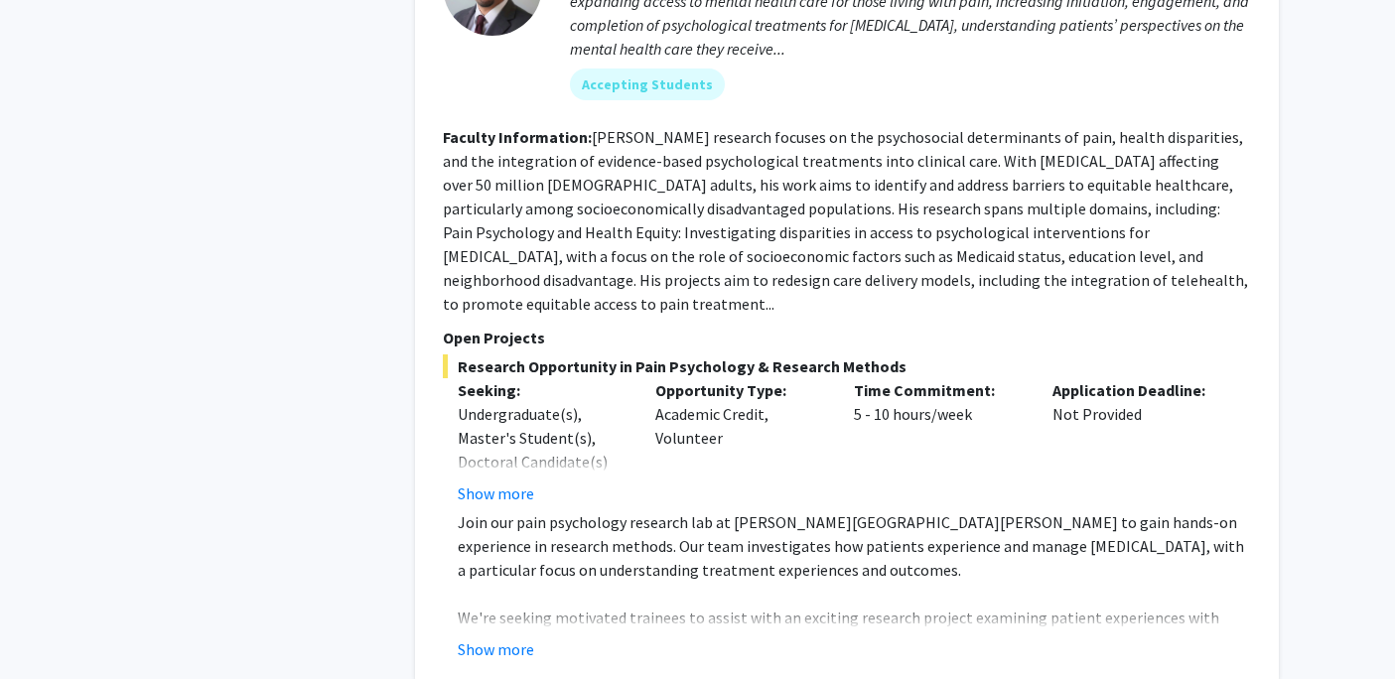
scroll to position [4226, 0]
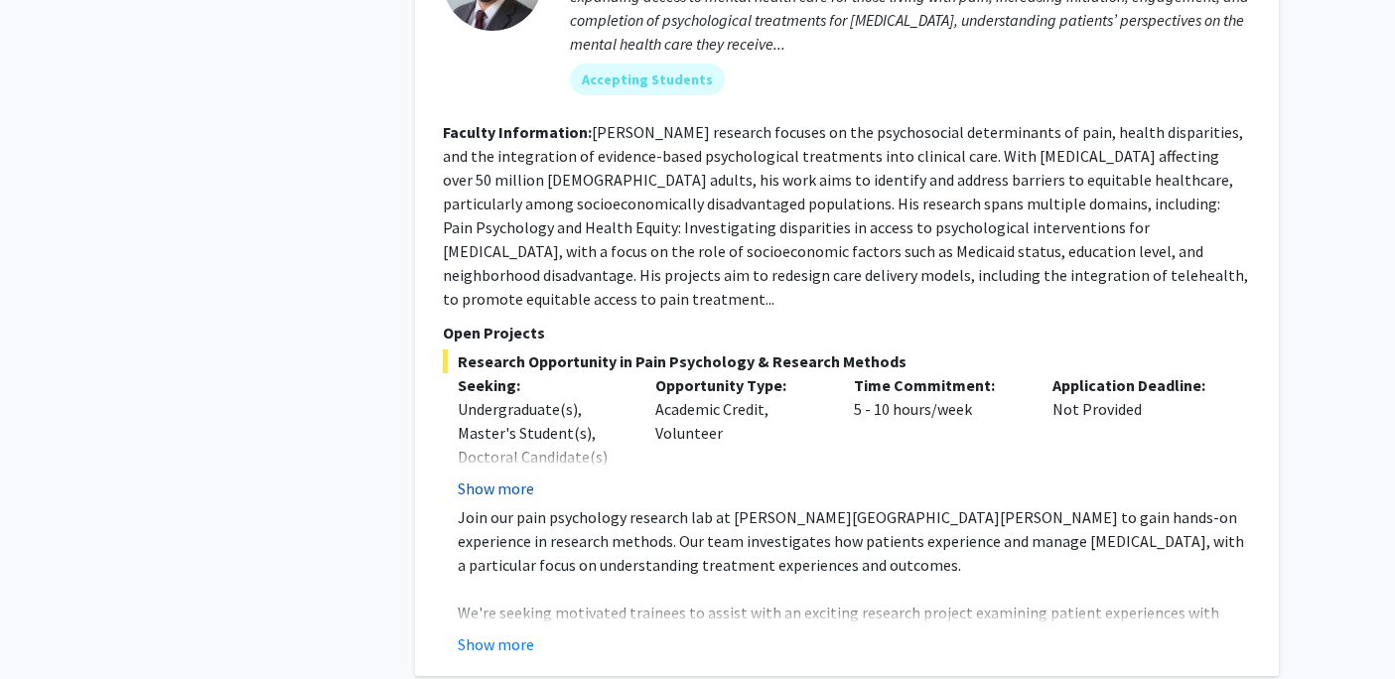
click at [500, 477] on button "Show more" at bounding box center [496, 489] width 76 height 24
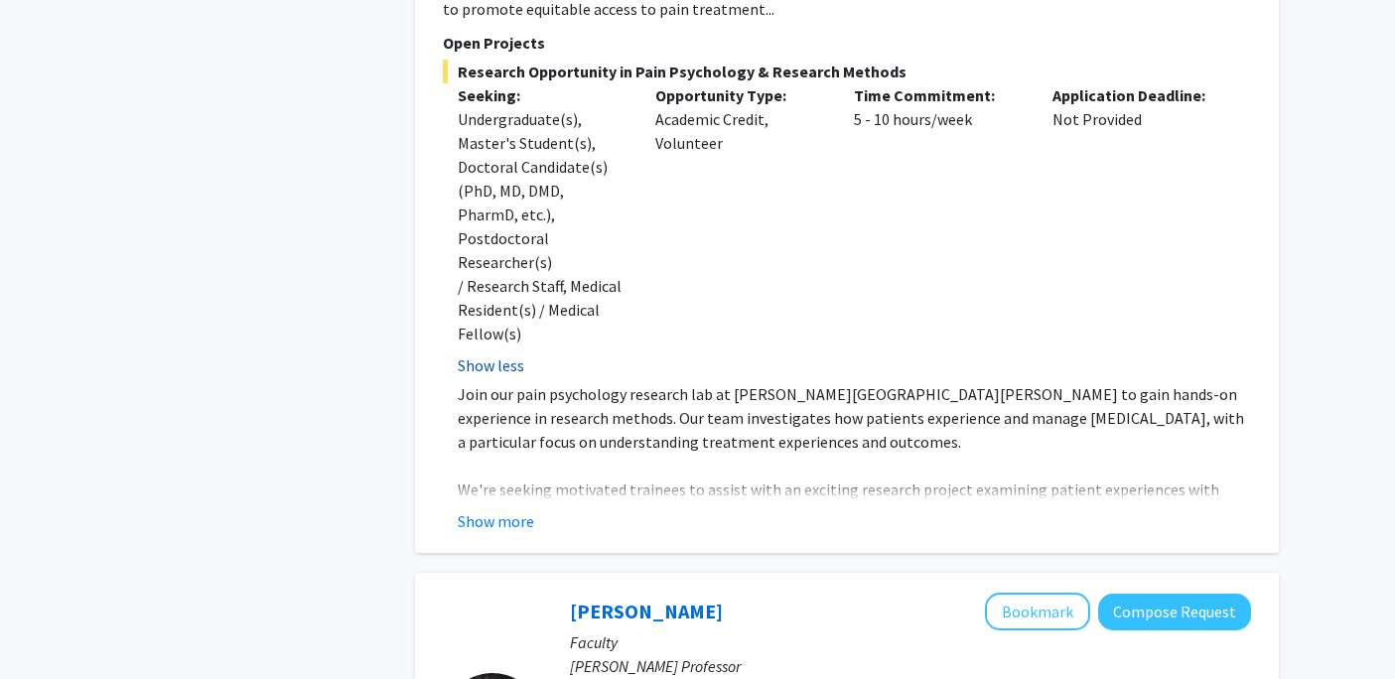
scroll to position [4519, 0]
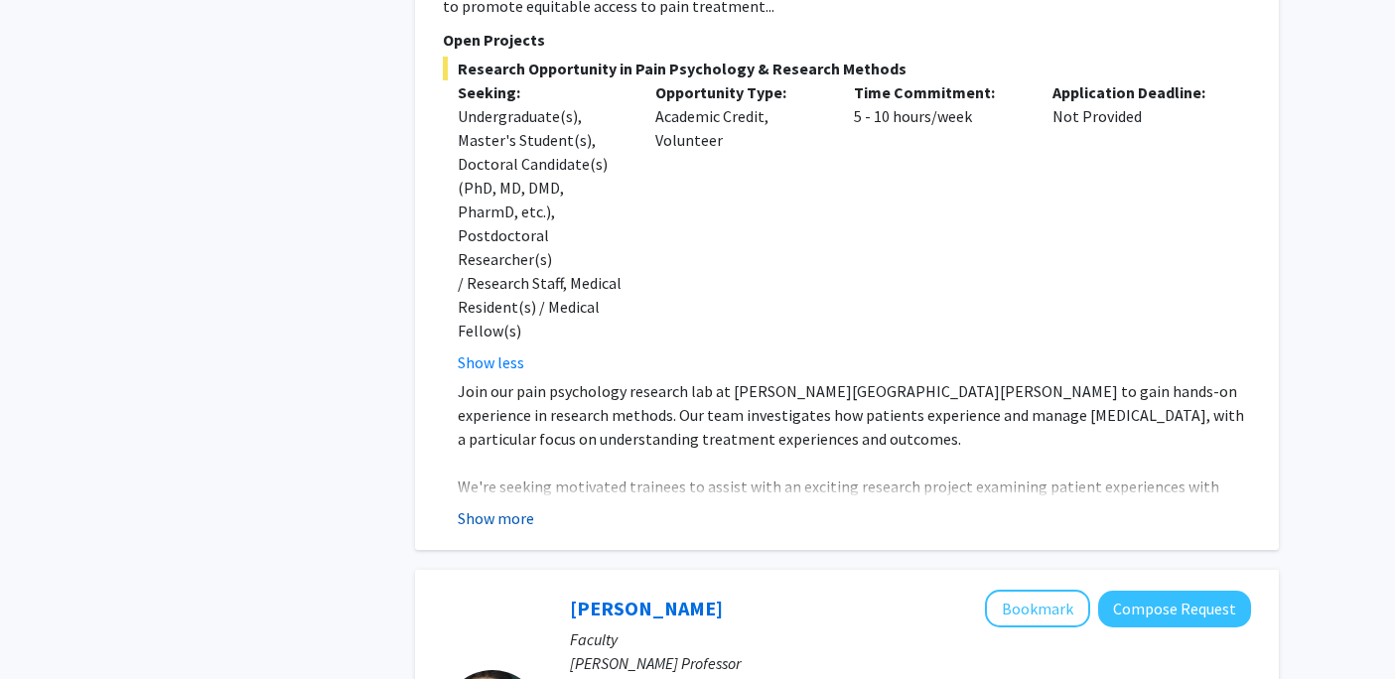
click at [508, 506] on button "Show more" at bounding box center [496, 518] width 76 height 24
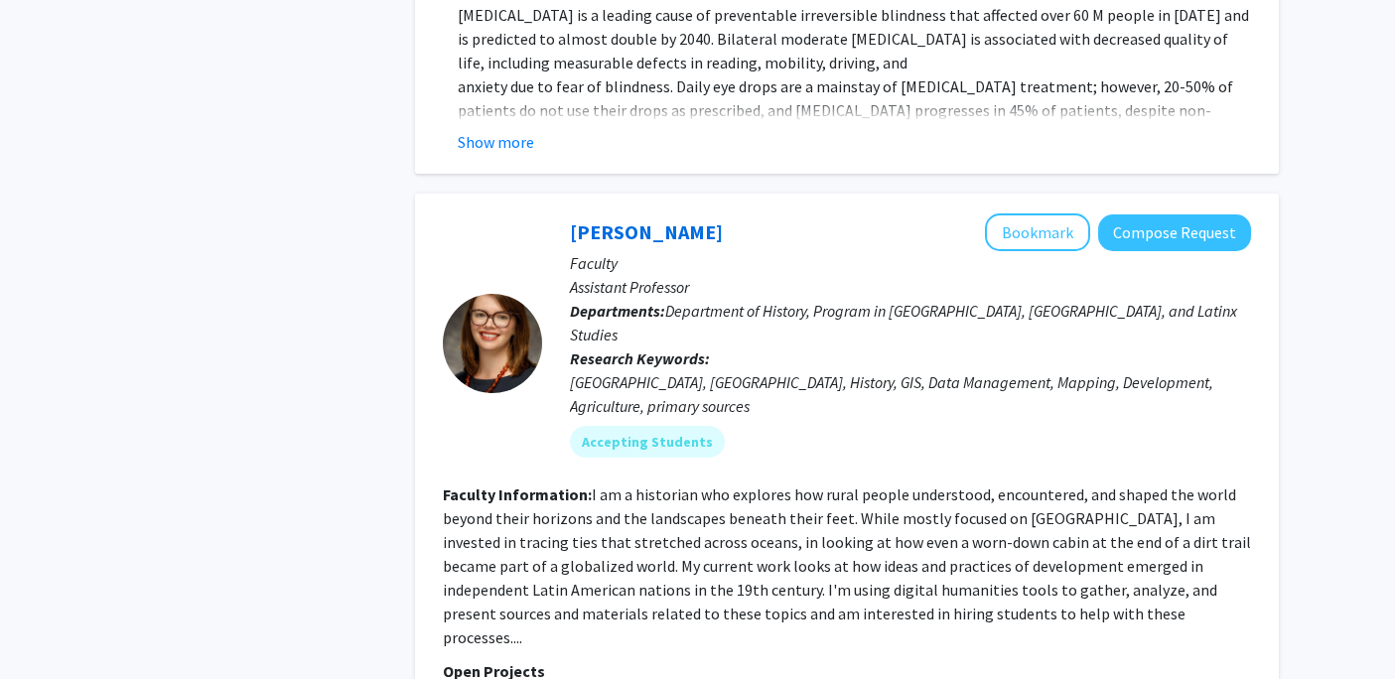
scroll to position [10015, 0]
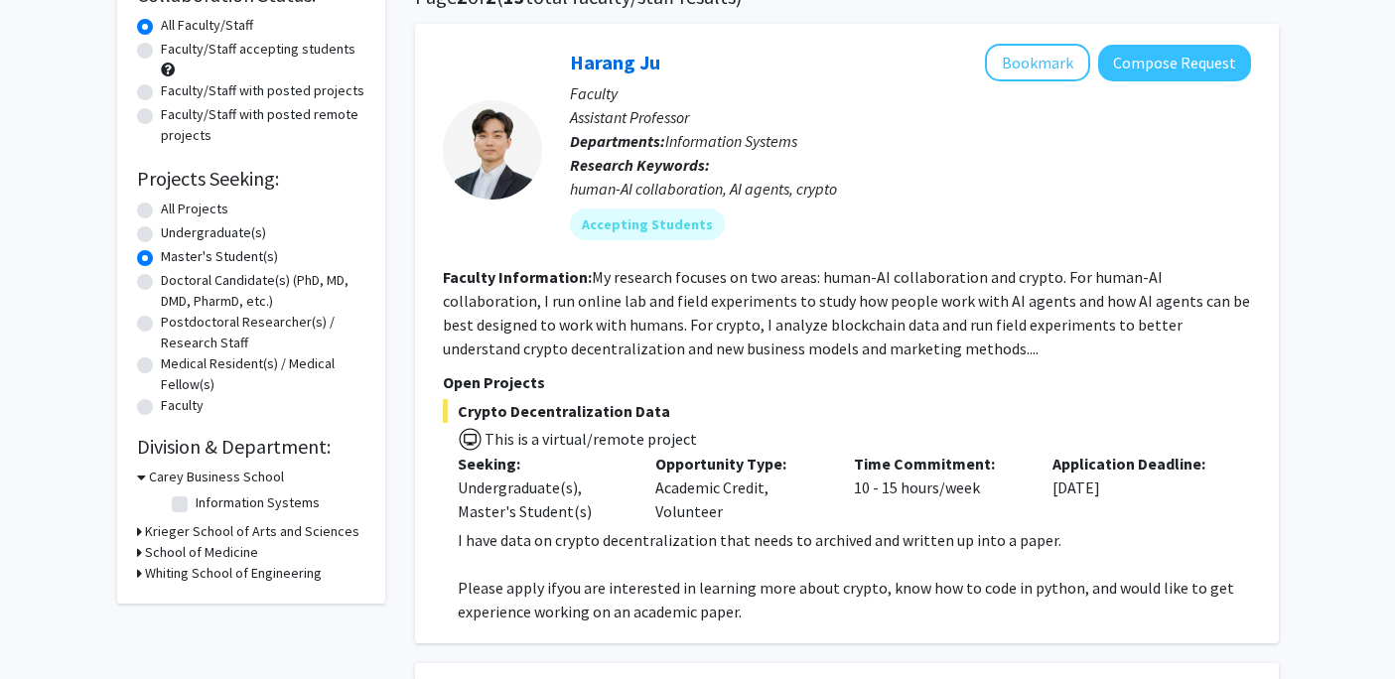
scroll to position [178, 0]
click at [161, 257] on label "Master's Student(s)" at bounding box center [219, 255] width 117 height 21
click at [161, 257] on input "Master's Student(s)" at bounding box center [167, 251] width 13 height 13
click at [161, 215] on label "All Projects" at bounding box center [195, 208] width 68 height 21
click at [161, 210] on input "All Projects" at bounding box center [167, 204] width 13 height 13
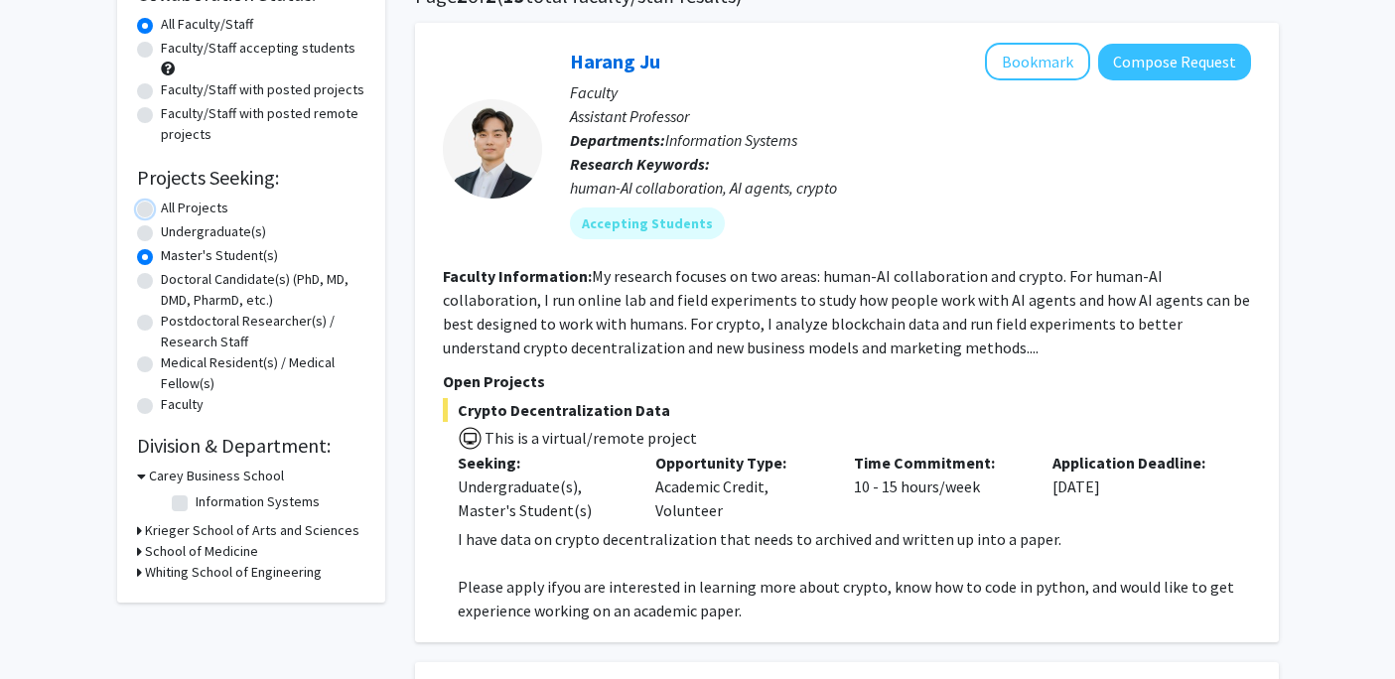
radio input "true"
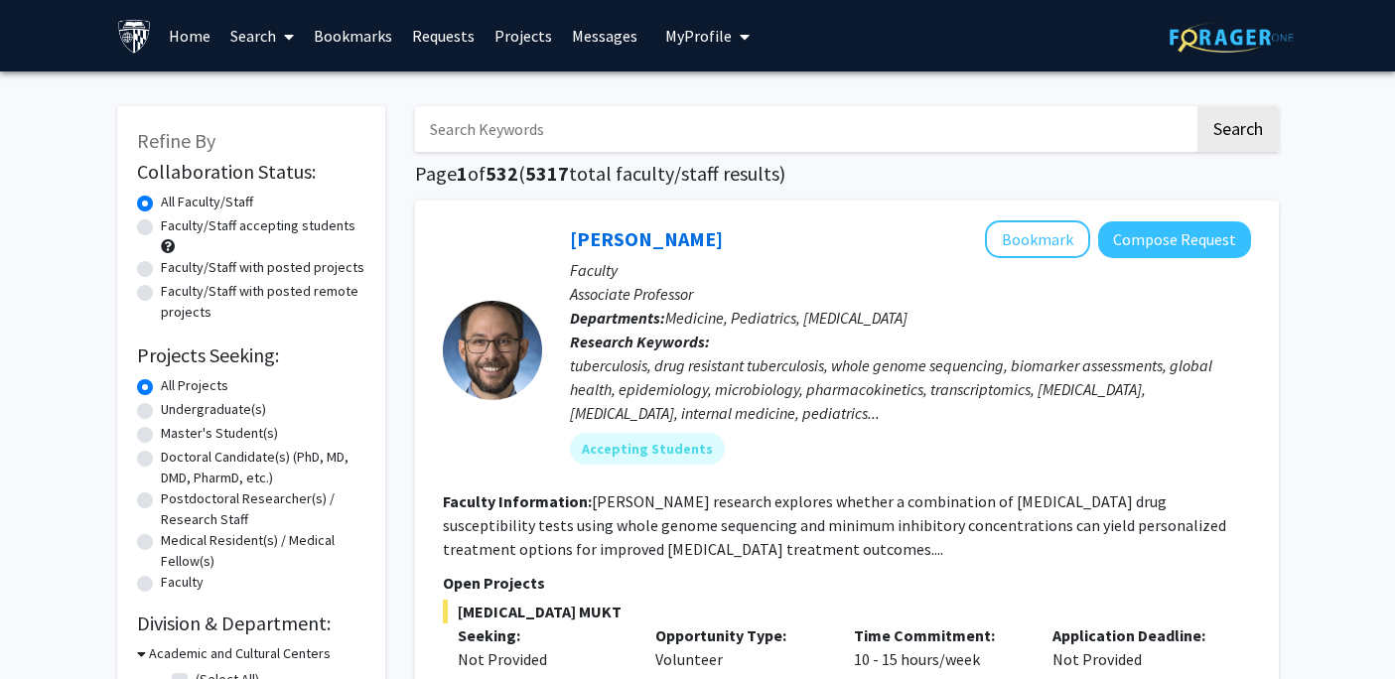
click at [582, 131] on input "Search Keywords" at bounding box center [804, 129] width 779 height 46
type input "surgery"
click at [1197, 106] on button "Search" at bounding box center [1237, 129] width 81 height 46
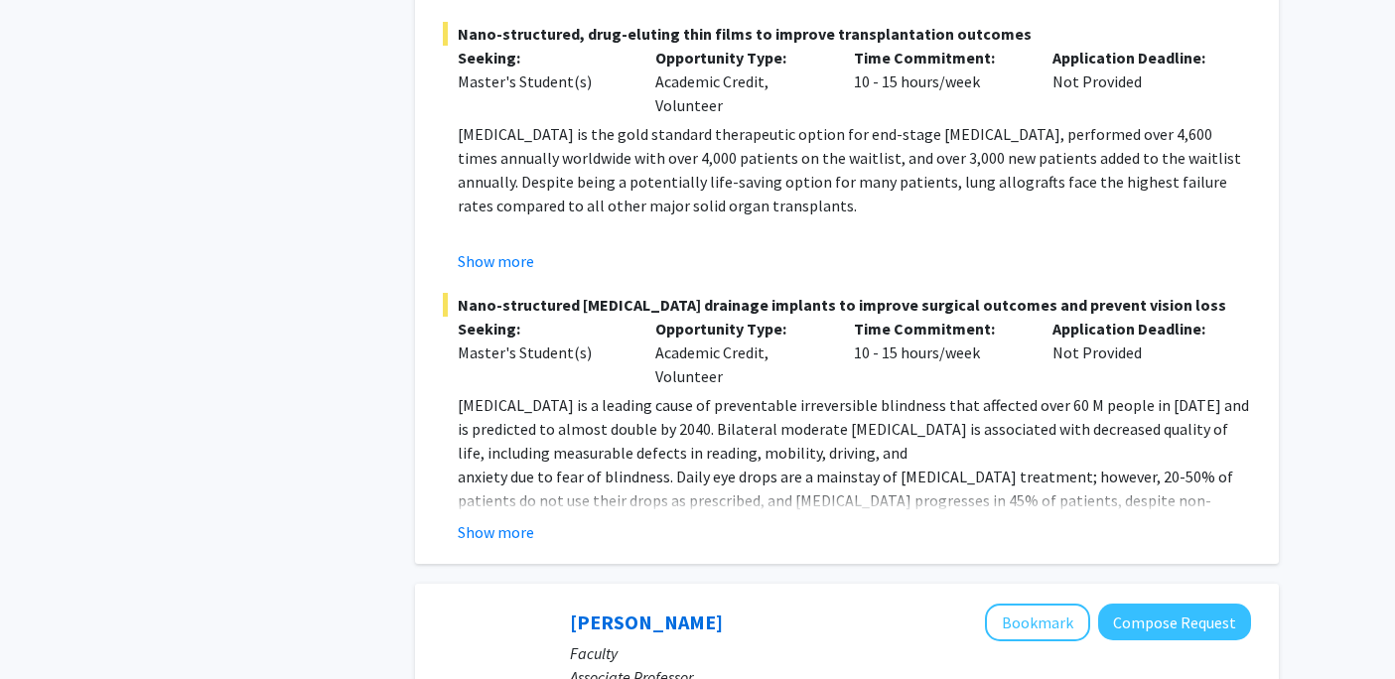
scroll to position [1777, 0]
click at [520, 248] on button "Show more" at bounding box center [496, 260] width 76 height 24
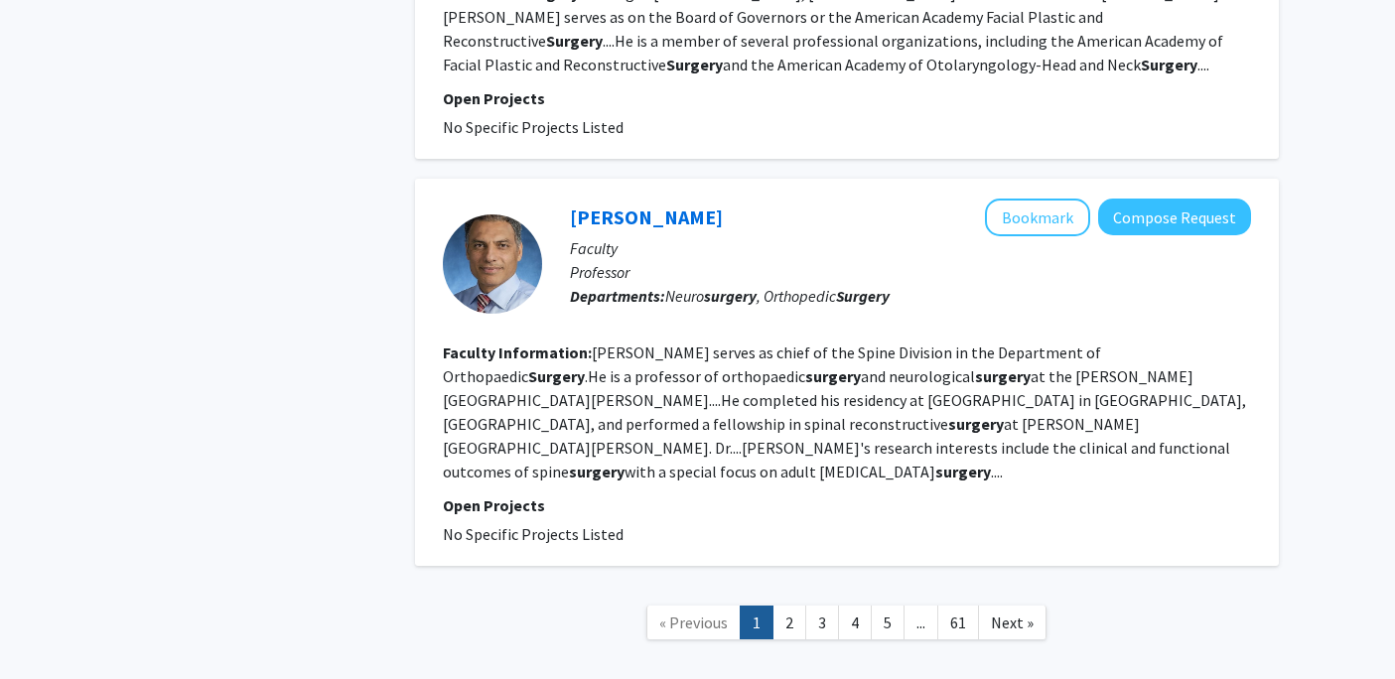
scroll to position [5023, 0]
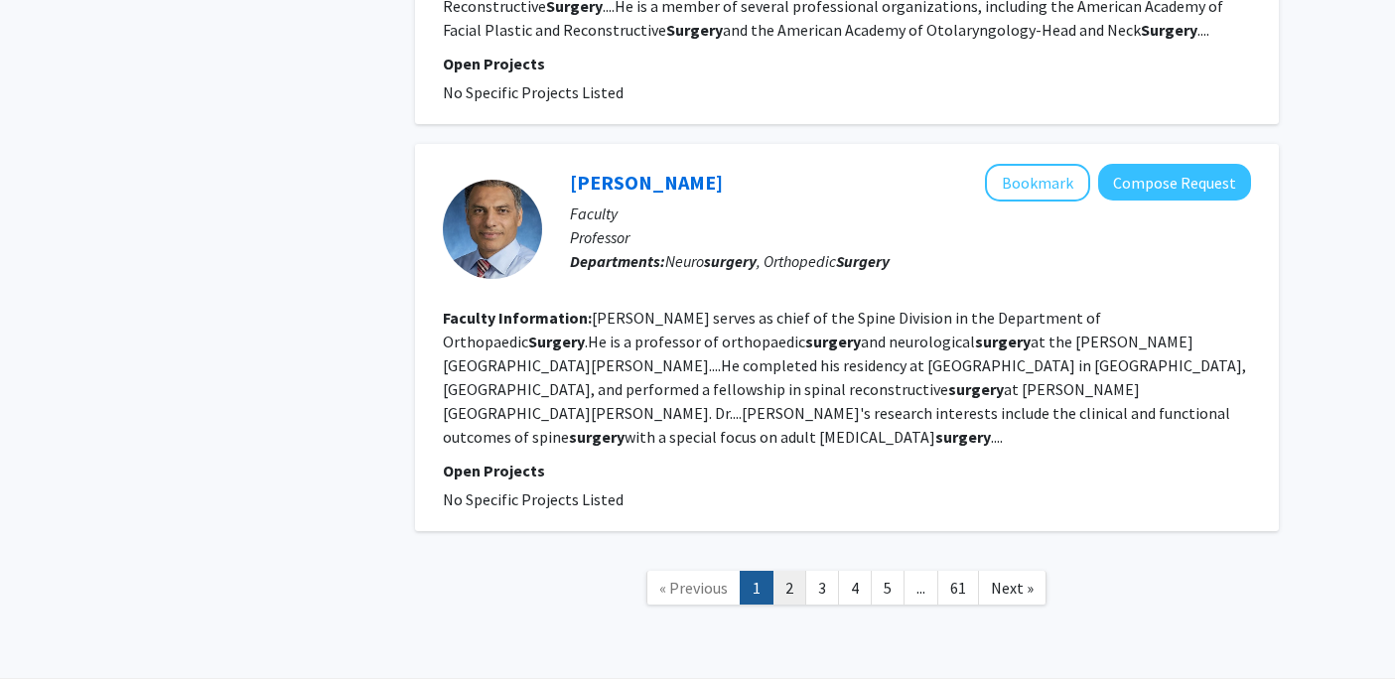
click at [794, 571] on link "2" at bounding box center [789, 588] width 34 height 35
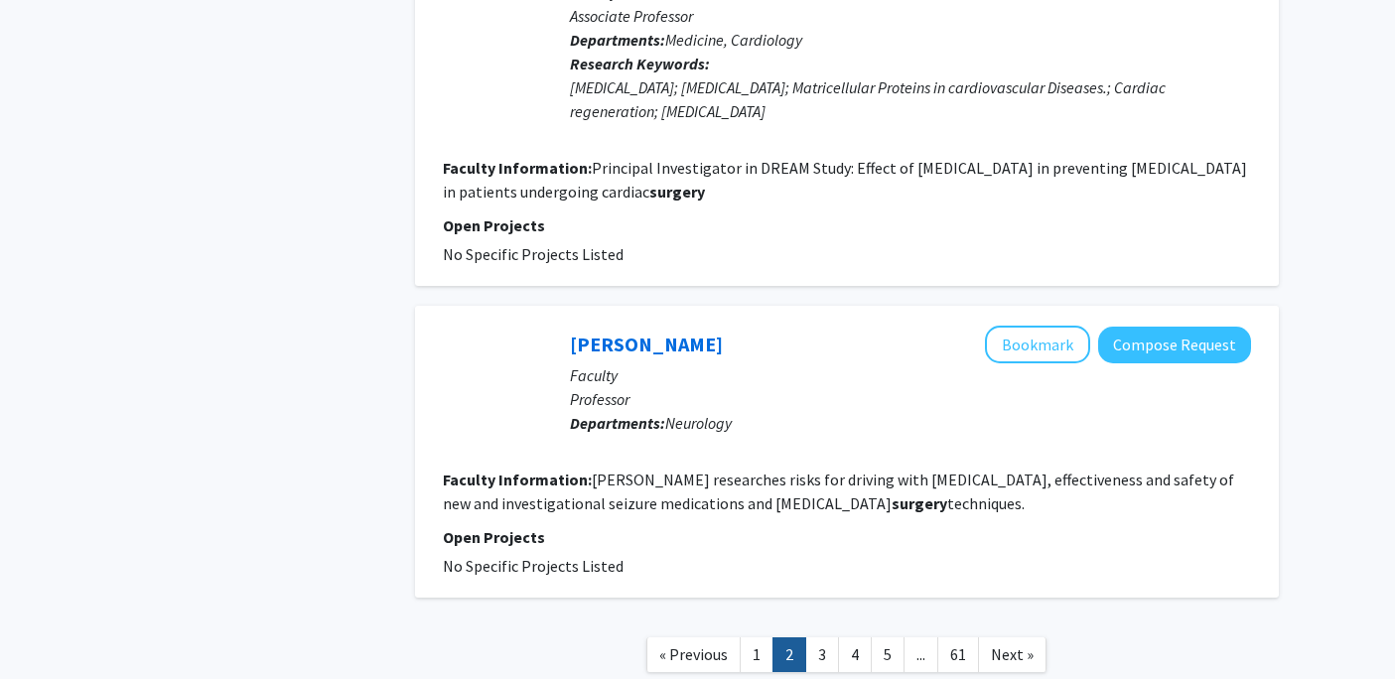
scroll to position [3762, 0]
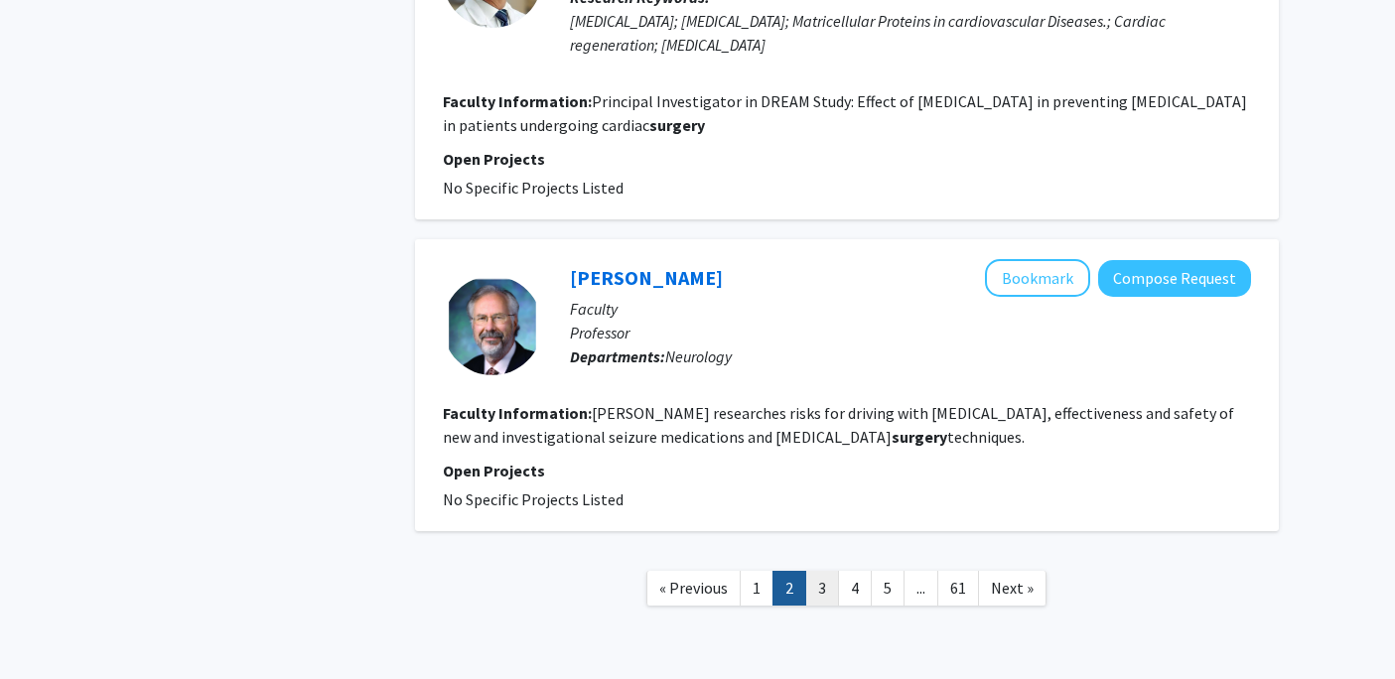
click at [826, 571] on link "3" at bounding box center [822, 588] width 34 height 35
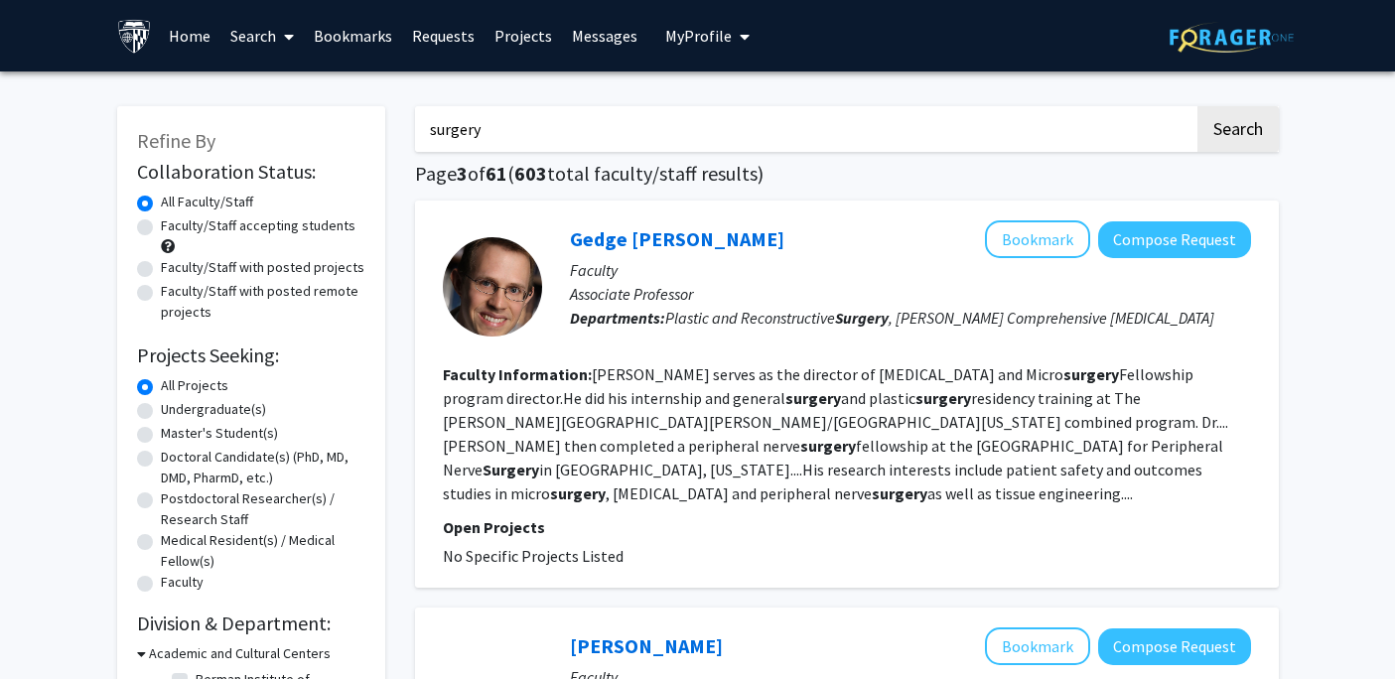
click at [183, 39] on link "Home" at bounding box center [190, 35] width 62 height 69
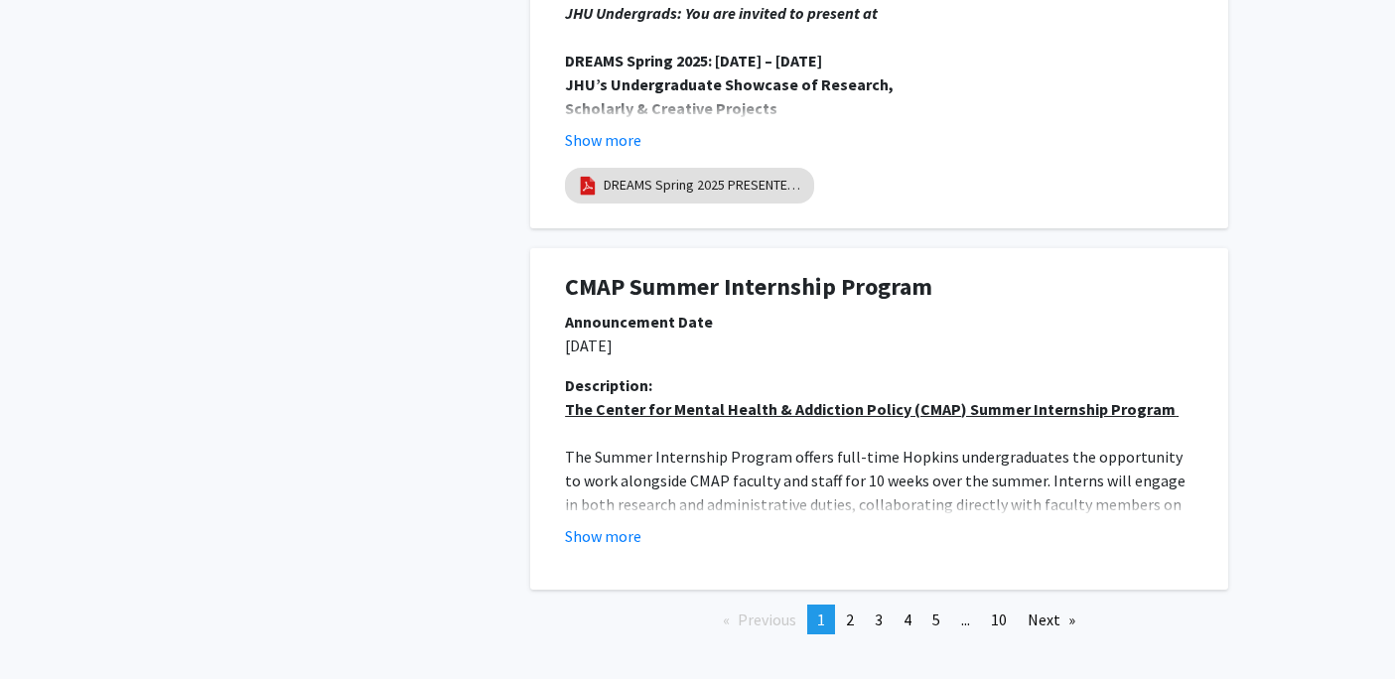
scroll to position [3805, 0]
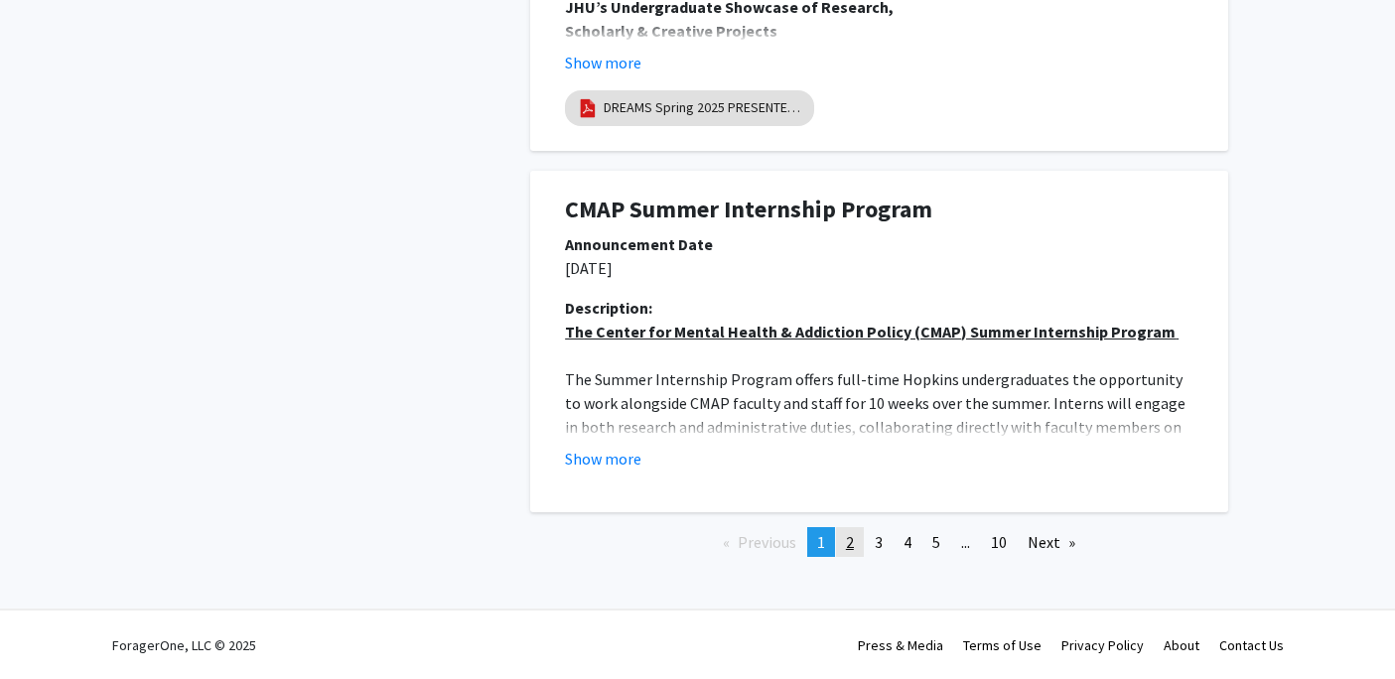
click at [862, 537] on link "page 2" at bounding box center [850, 542] width 28 height 30
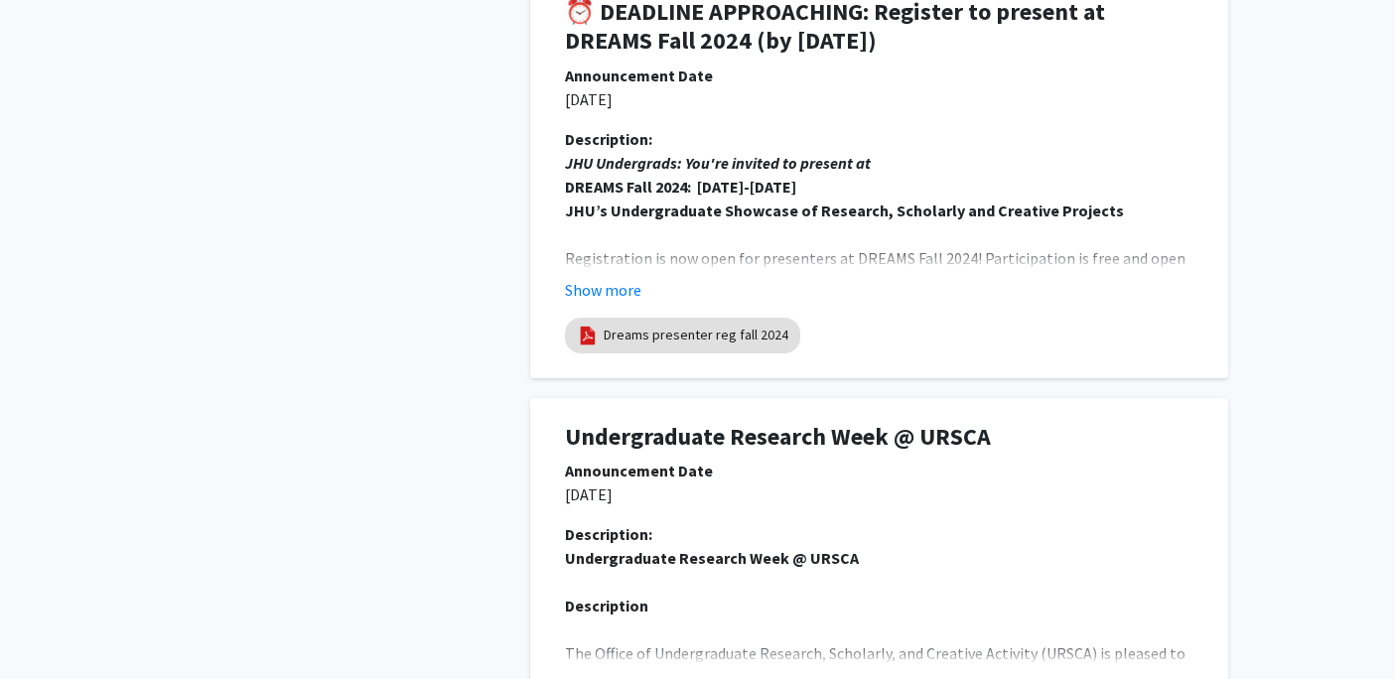
scroll to position [3274, 0]
